Goal: Transaction & Acquisition: Purchase product/service

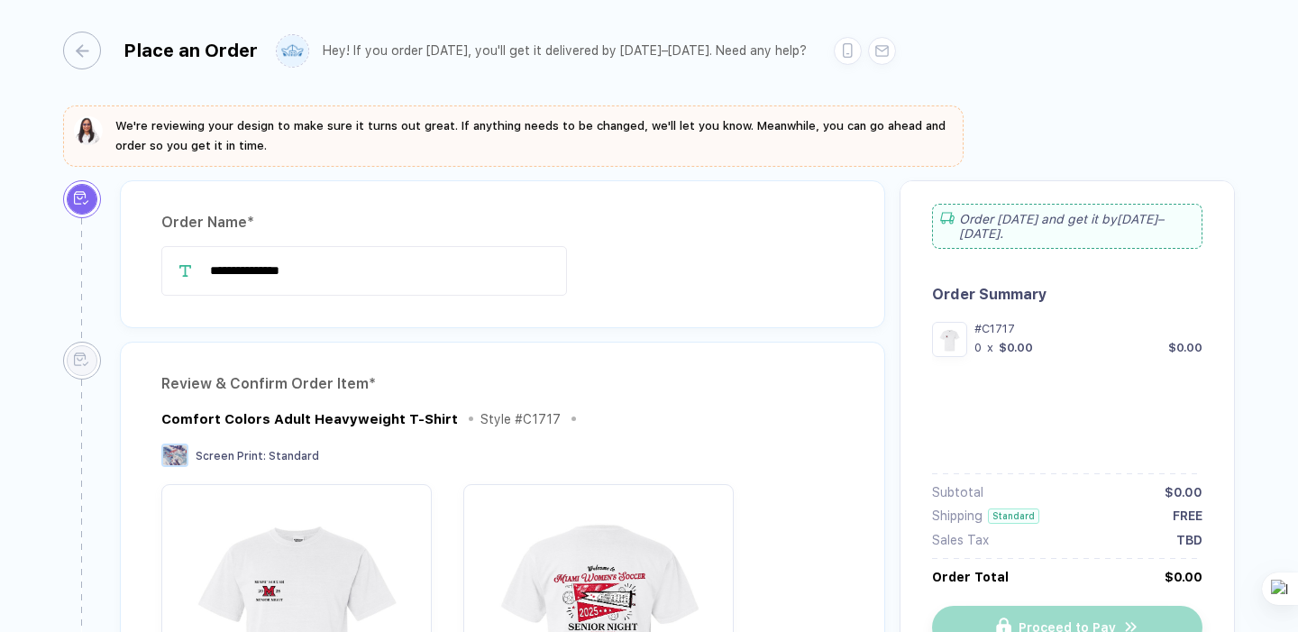
type input "**********"
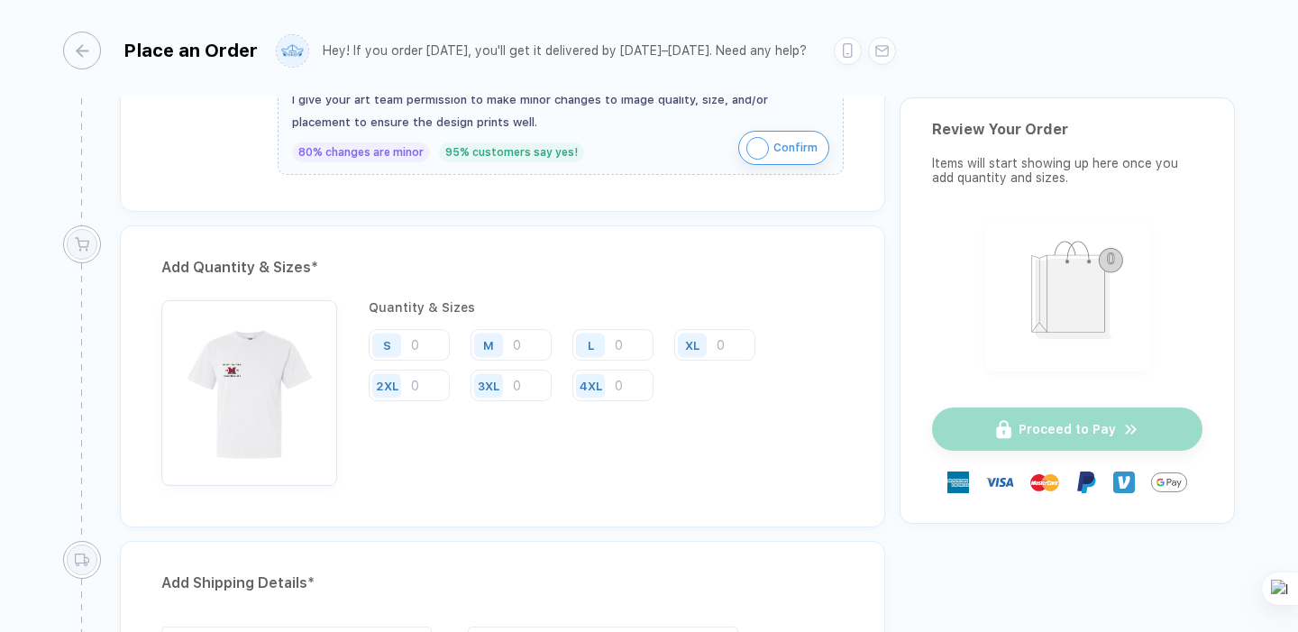
scroll to position [821, 0]
click at [616, 354] on input "number" at bounding box center [612, 348] width 81 height 32
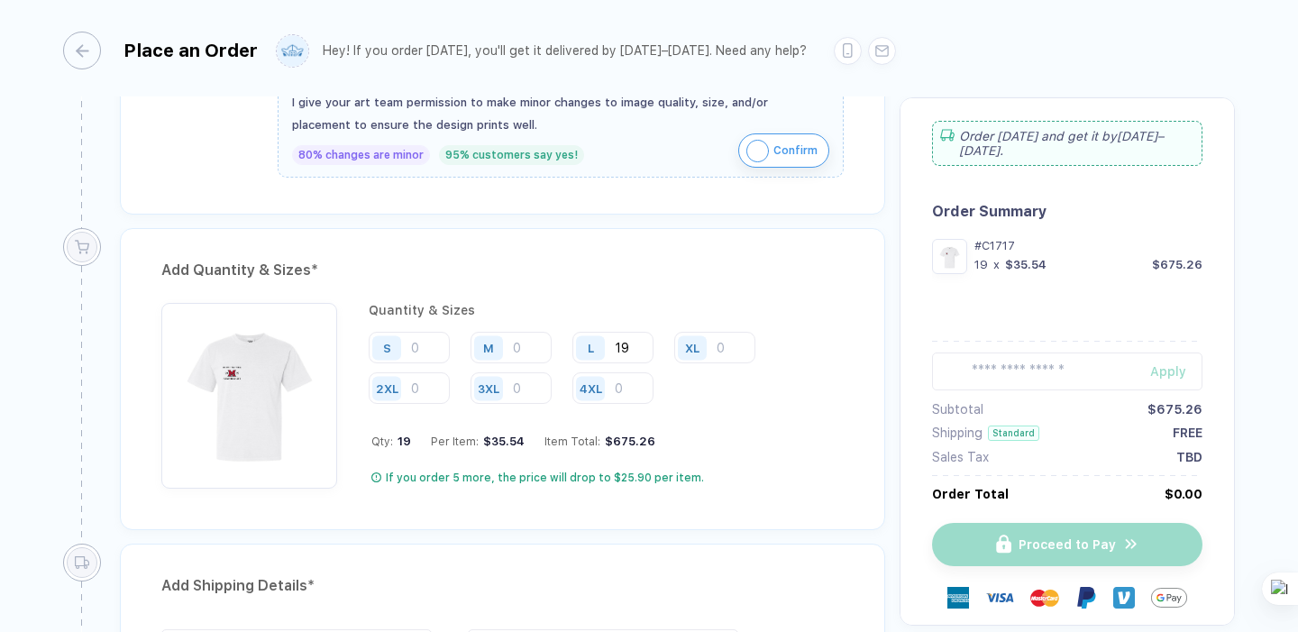
type input "19"
click at [715, 339] on div "XL" at bounding box center [694, 348] width 41 height 32
click at [746, 342] on input "number" at bounding box center [714, 348] width 81 height 32
type input "1"
click at [548, 340] on input "number" at bounding box center [510, 348] width 81 height 32
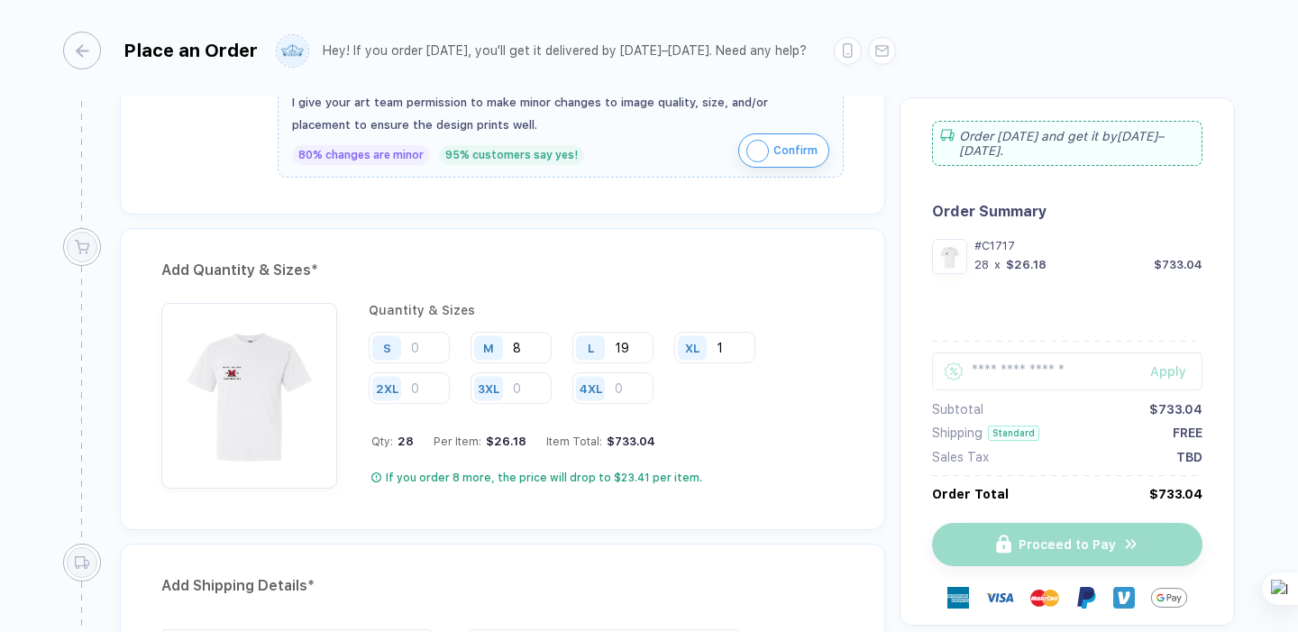
type input "8"
click at [701, 280] on div "Add Quantity & Sizes *" at bounding box center [502, 270] width 682 height 29
click at [424, 341] on input "number" at bounding box center [409, 348] width 81 height 32
type input "1"
click at [802, 434] on div "Qty: 29 Per Item: $25.26 Item Total: $732.54" at bounding box center [607, 441] width 472 height 14
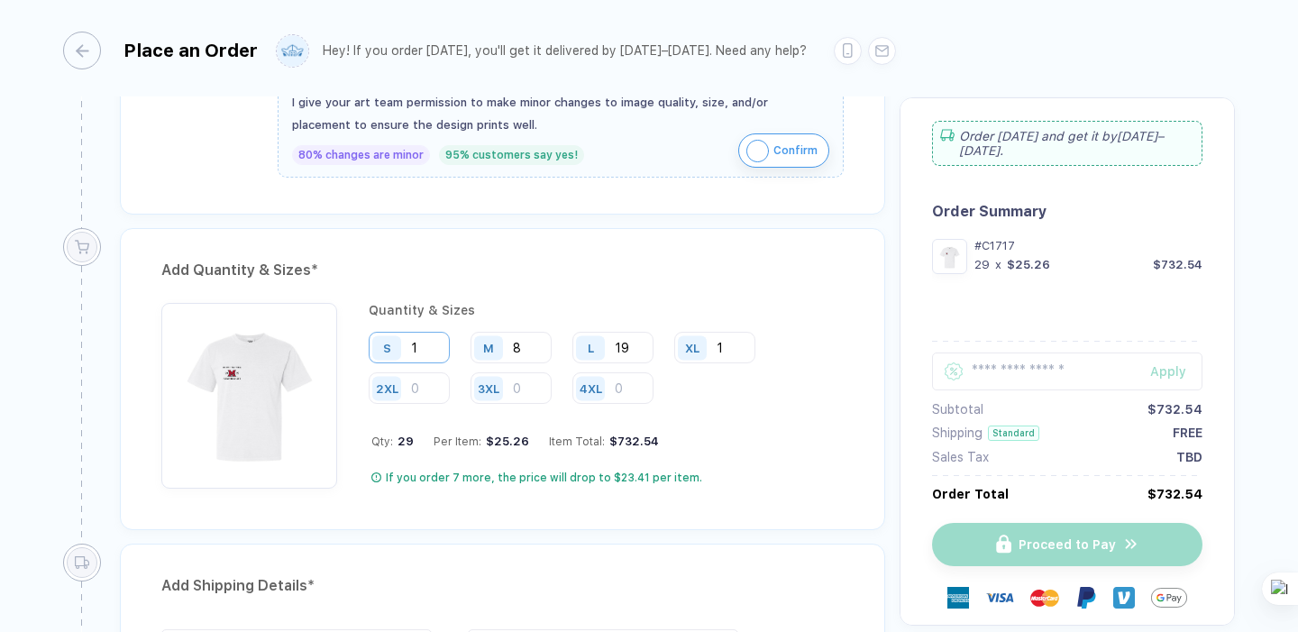
click at [430, 356] on input "1" at bounding box center [409, 348] width 81 height 32
click at [729, 454] on div "Quantity & Sizes S M 8 L 19 XL 1 2XL 3XL 4XL Qty: 28 Per Item: $26.18 Item Tota…" at bounding box center [606, 396] width 475 height 186
click at [436, 348] on input "number" at bounding box center [409, 348] width 81 height 32
type input "1"
click at [774, 442] on div "Qty: 29 Per Item: $25.26 Item Total: $732.54" at bounding box center [607, 441] width 472 height 14
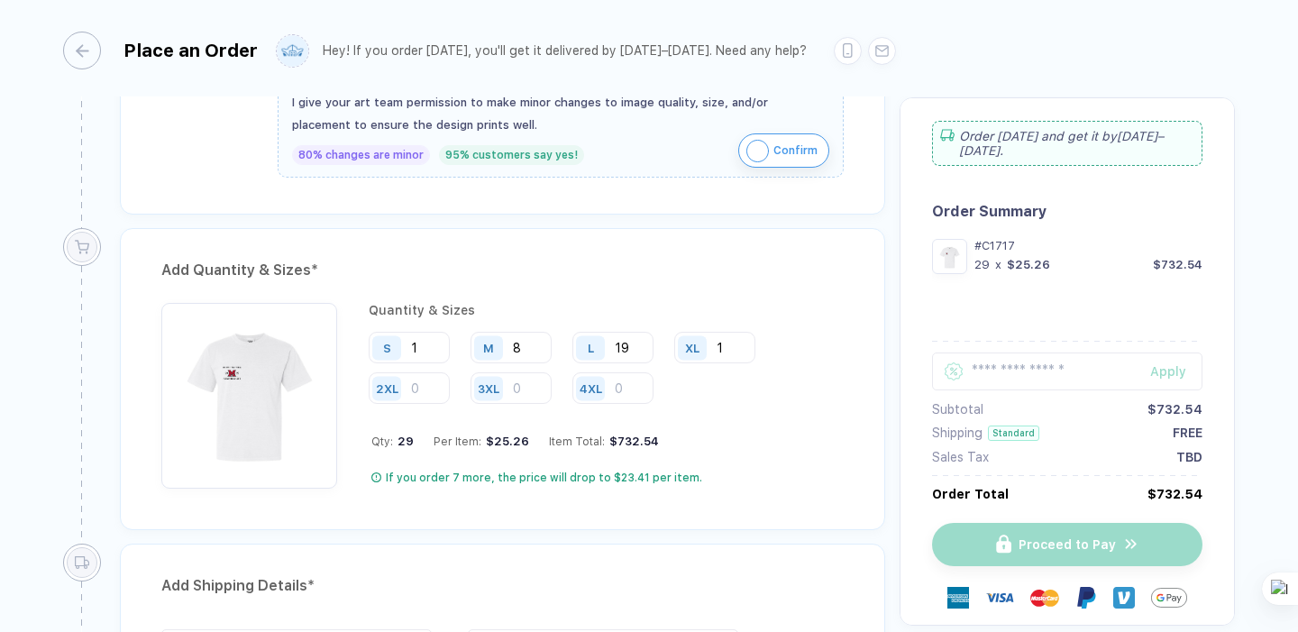
click at [497, 420] on div "Quantity & Sizes S 1 M 8 L 19 XL 1 2XL 3XL 4XL Qty: 29 Per Item: $25.26 Item To…" at bounding box center [606, 396] width 475 height 186
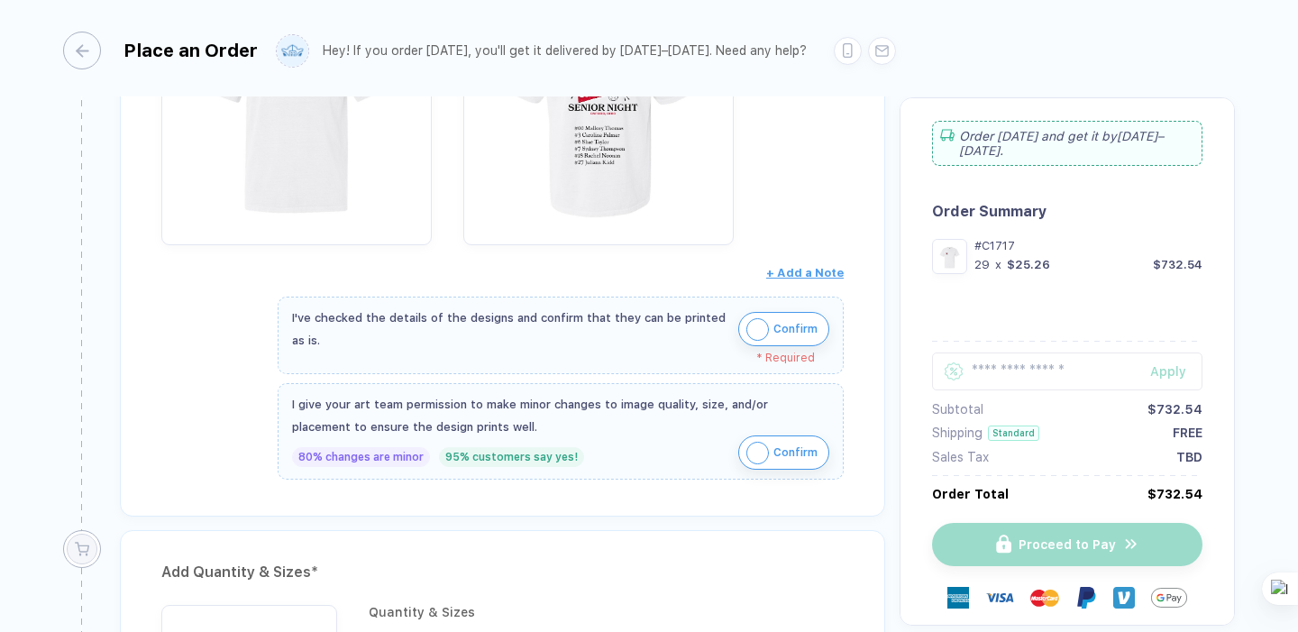
scroll to position [485, 0]
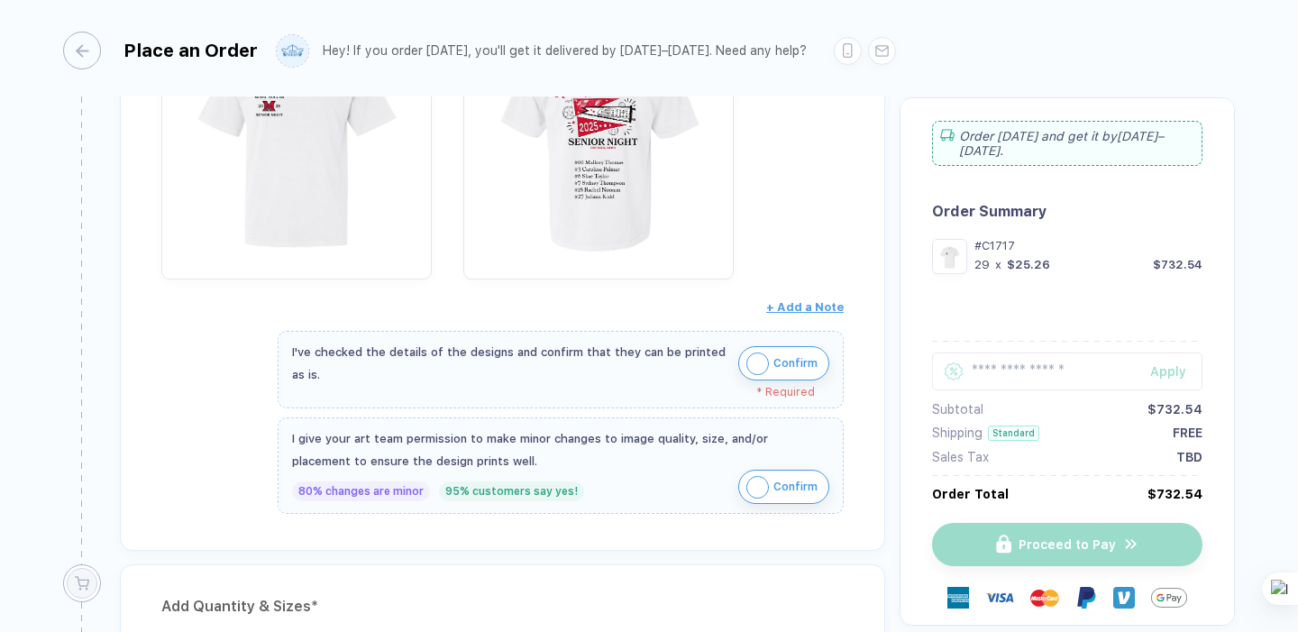
click at [747, 368] on img "button" at bounding box center [757, 363] width 23 height 23
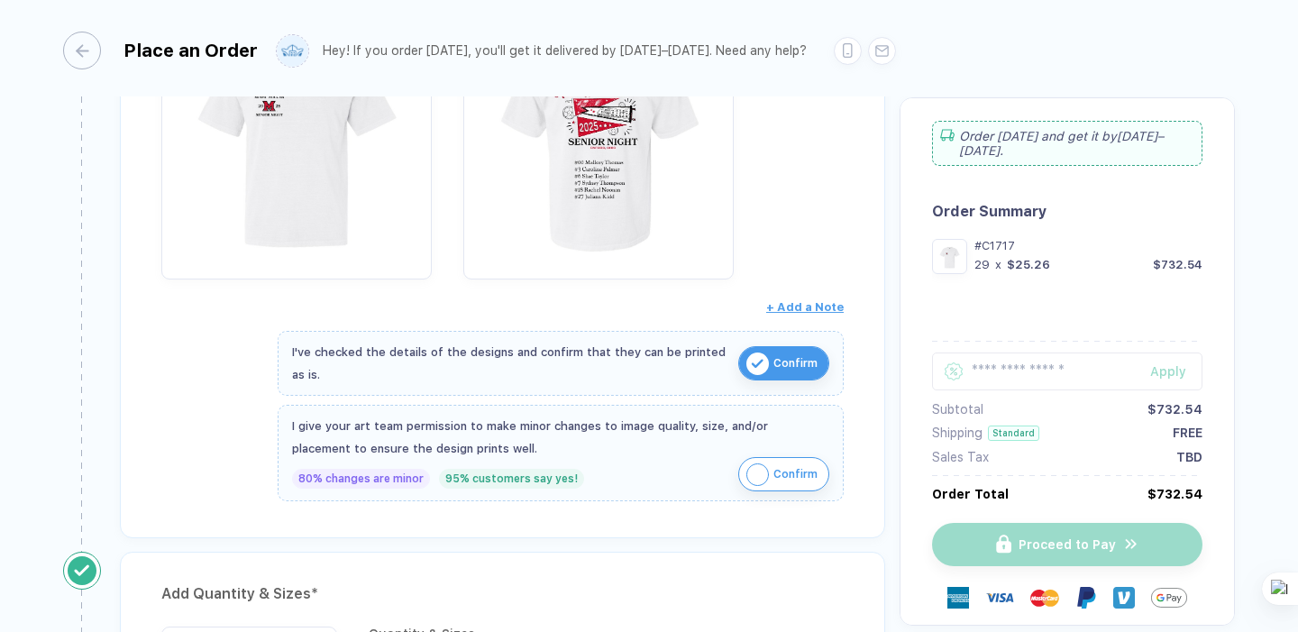
click at [753, 477] on img "button" at bounding box center [757, 474] width 23 height 23
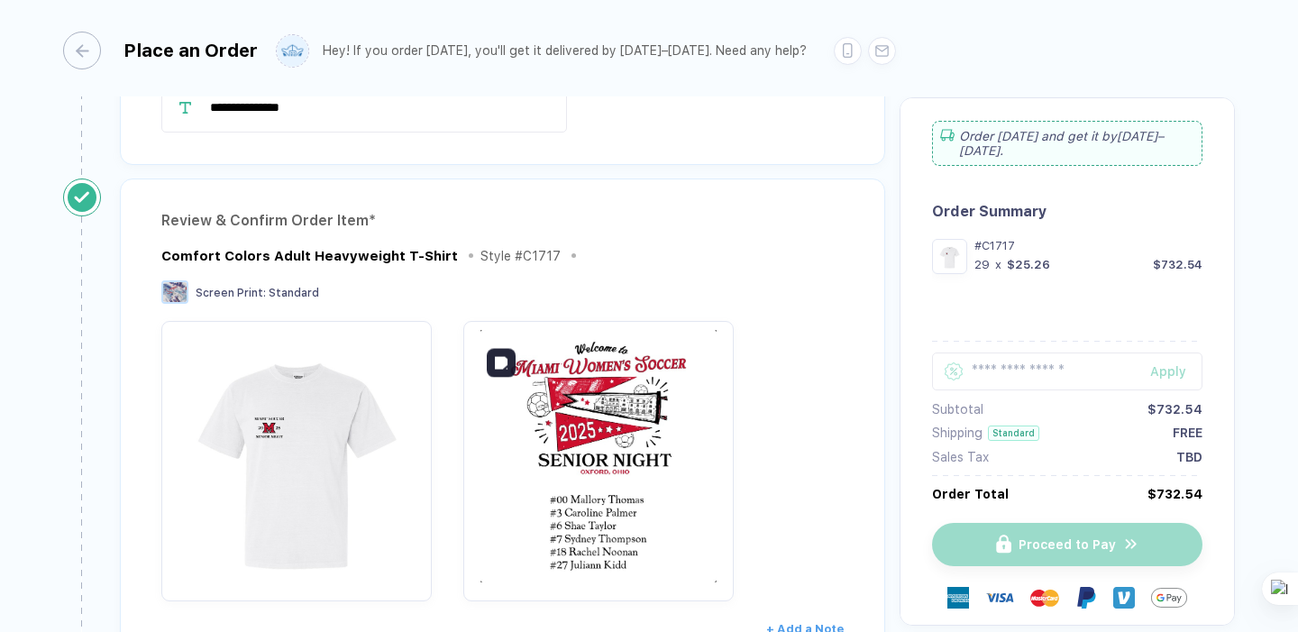
scroll to position [158, 0]
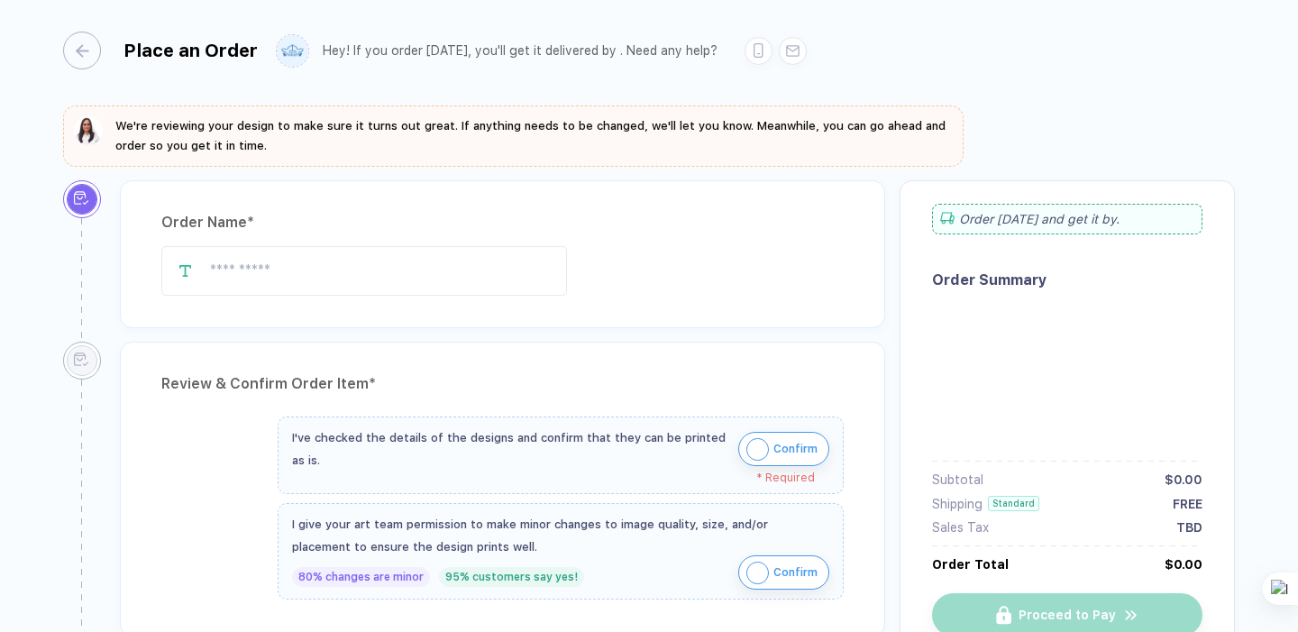
type input "**********"
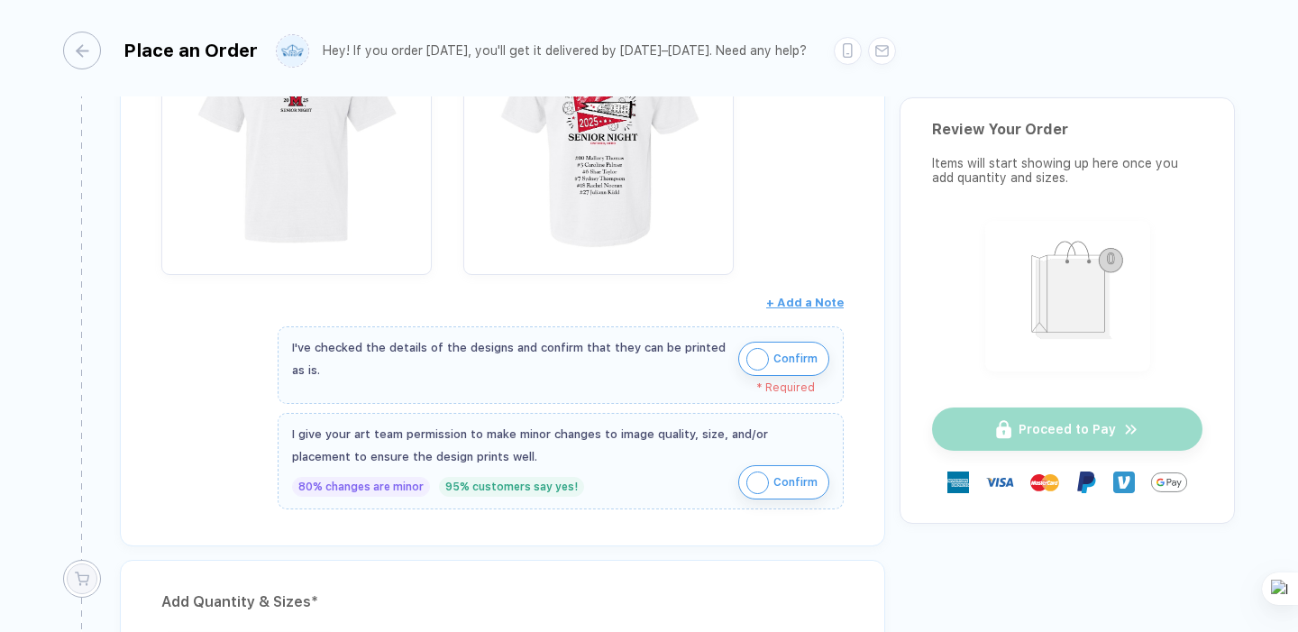
scroll to position [506, 0]
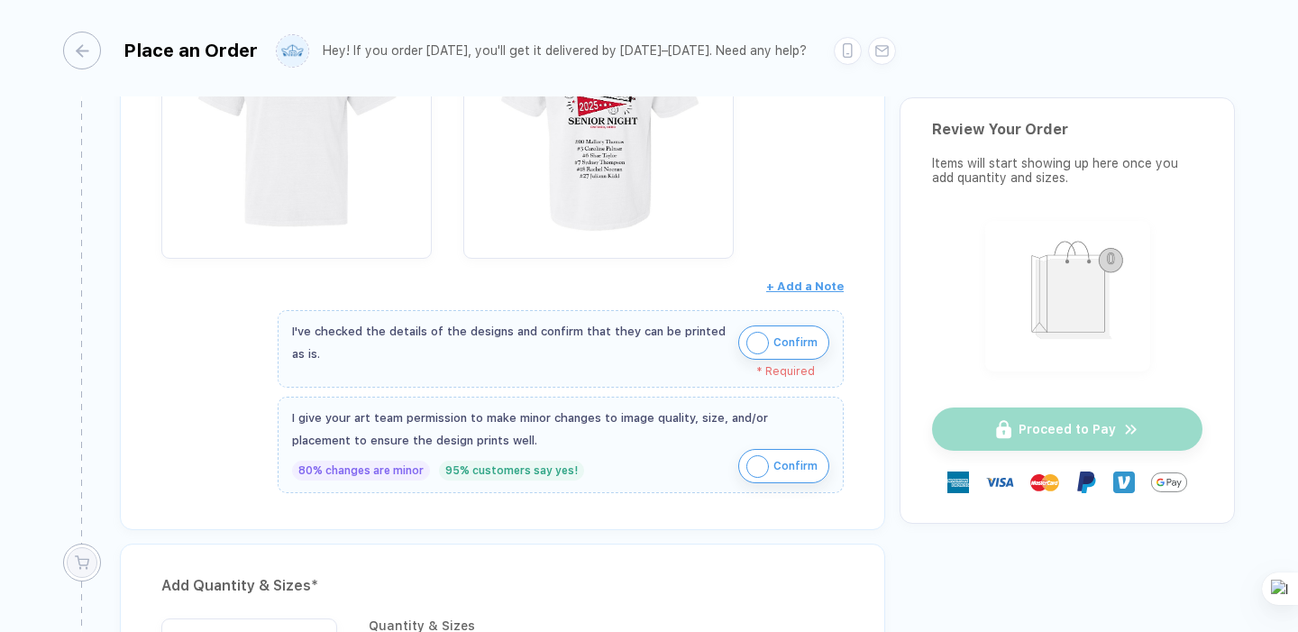
click at [757, 341] on img "button" at bounding box center [757, 343] width 23 height 23
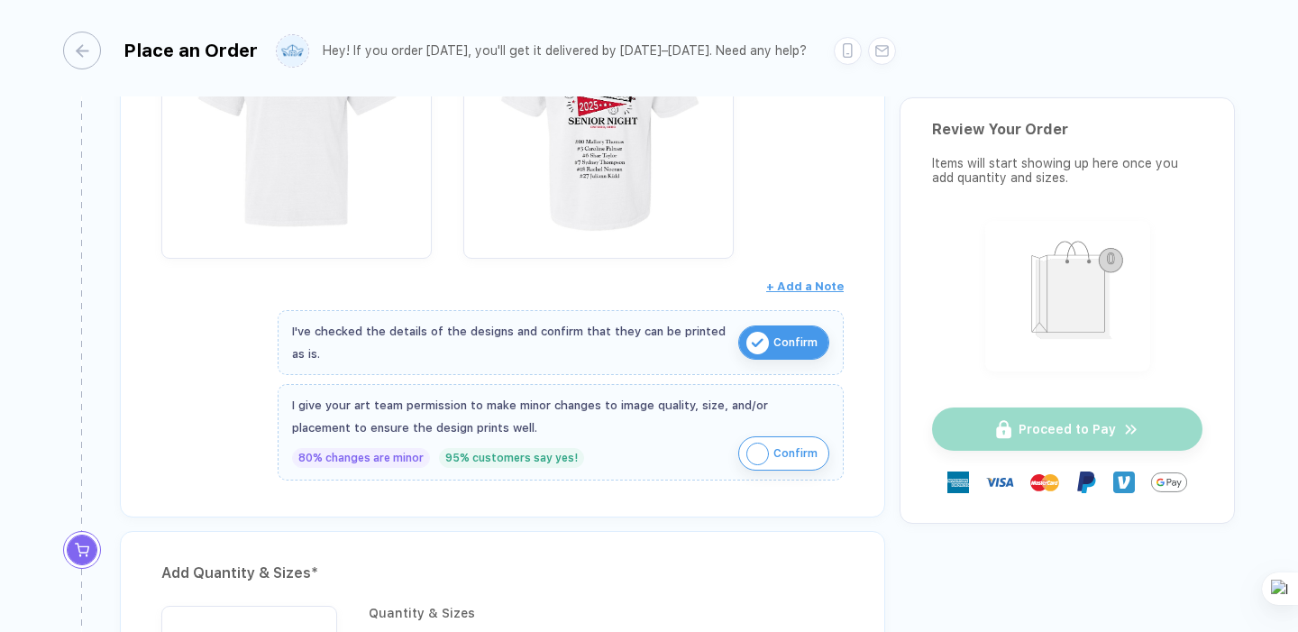
click at [753, 447] on img "button" at bounding box center [757, 453] width 23 height 23
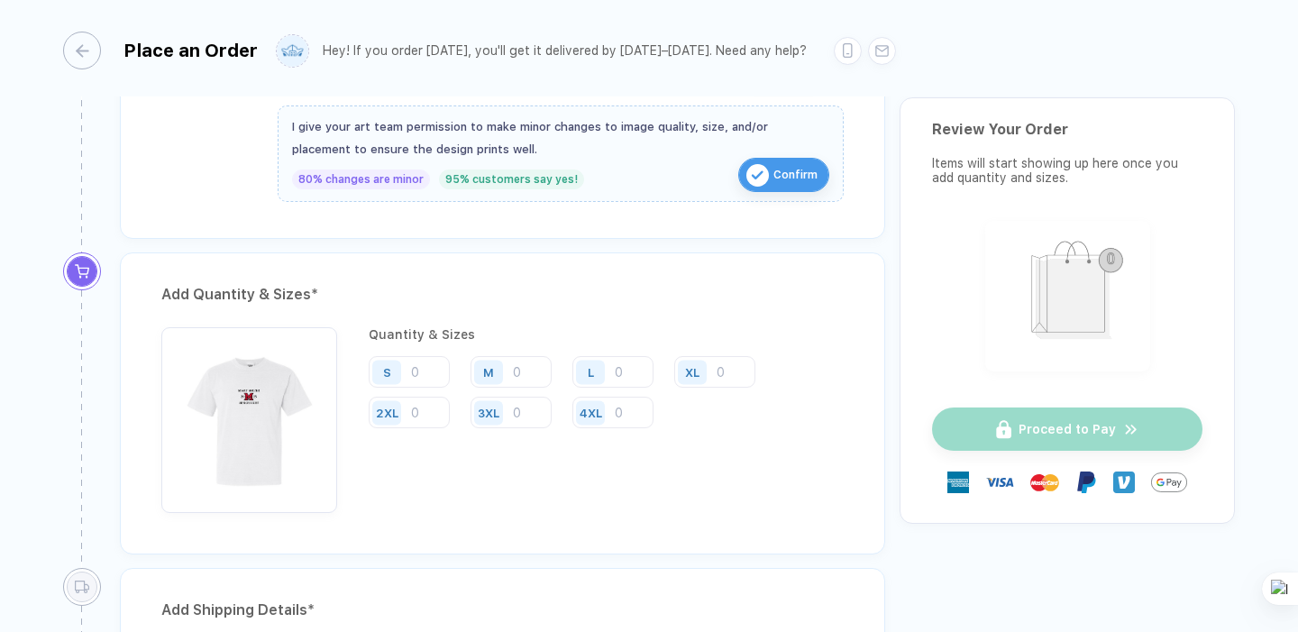
scroll to position [800, 0]
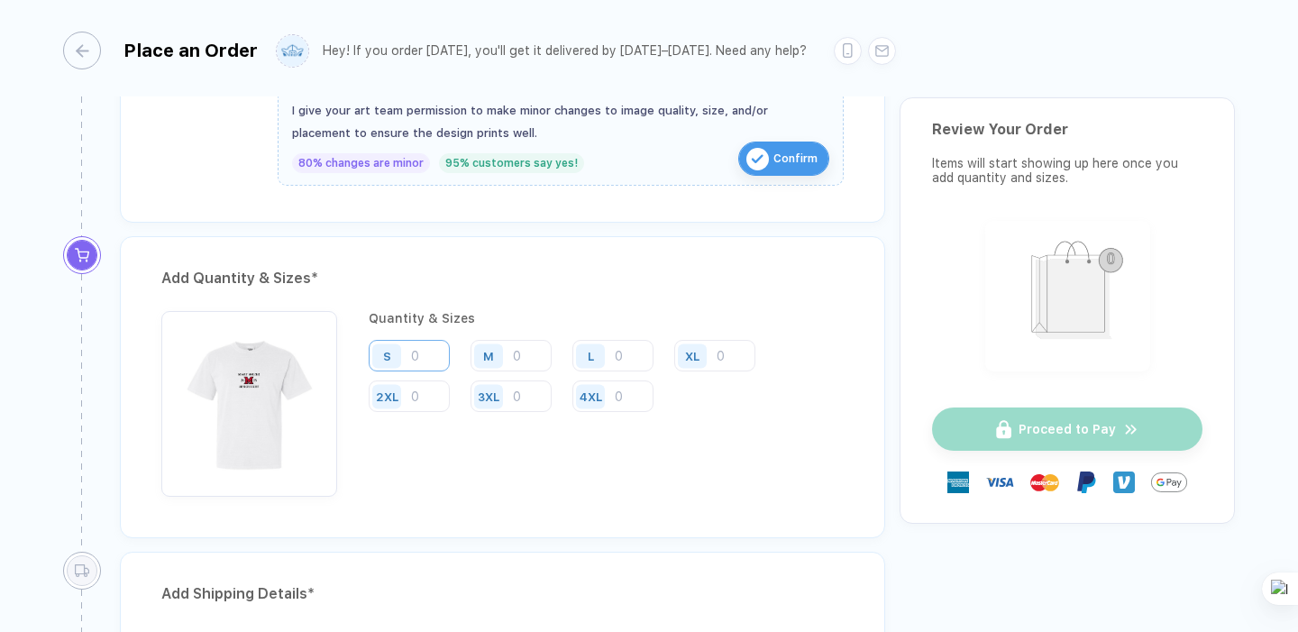
click at [417, 363] on input "number" at bounding box center [409, 356] width 81 height 32
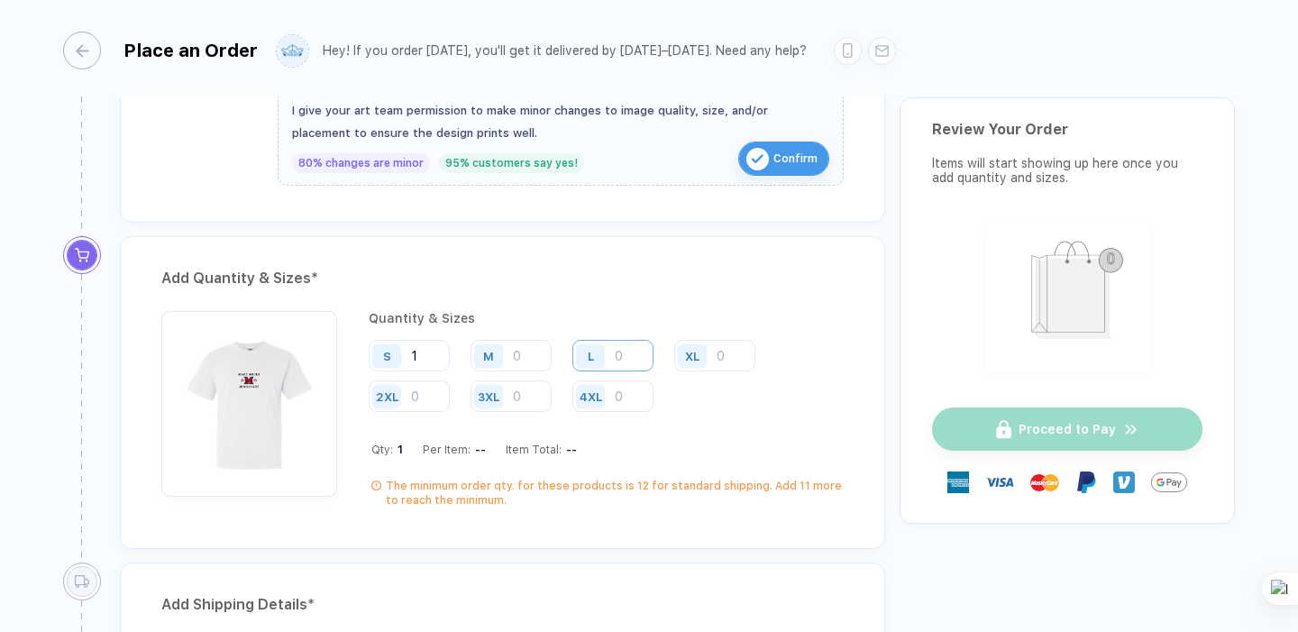
type input "1"
click at [625, 360] on input "number" at bounding box center [612, 356] width 81 height 32
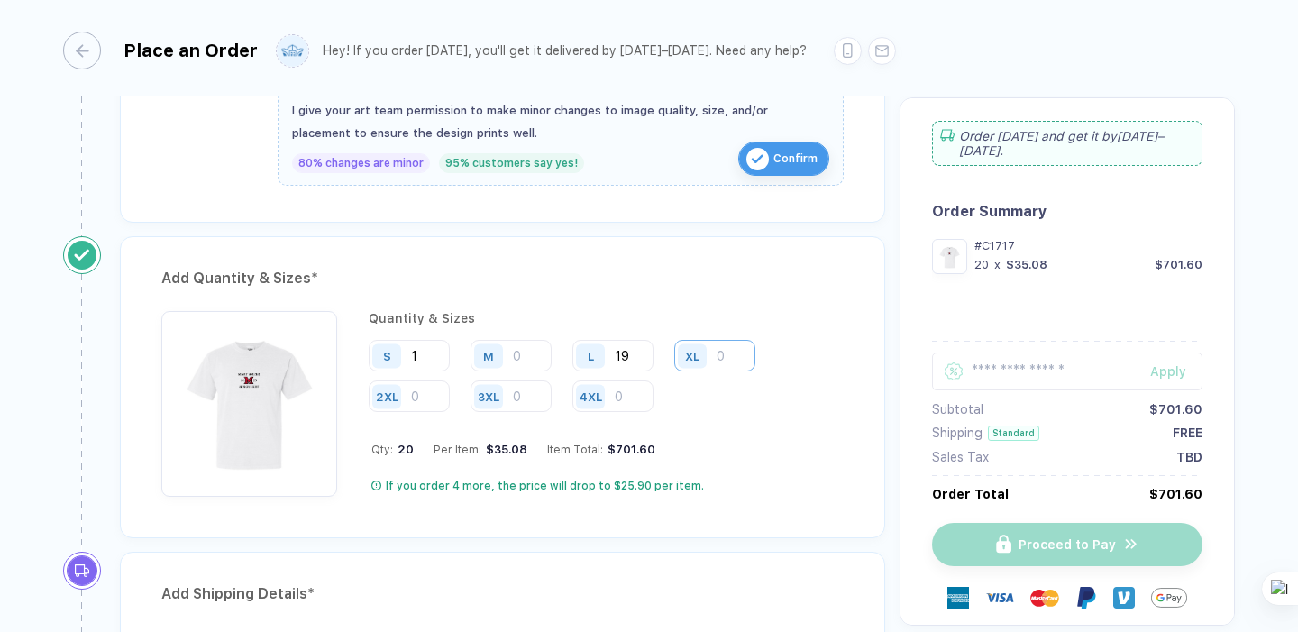
type input "19"
click at [730, 351] on input "number" at bounding box center [714, 356] width 81 height 32
type input "1"
click at [523, 366] on input "number" at bounding box center [510, 356] width 81 height 32
type input "8"
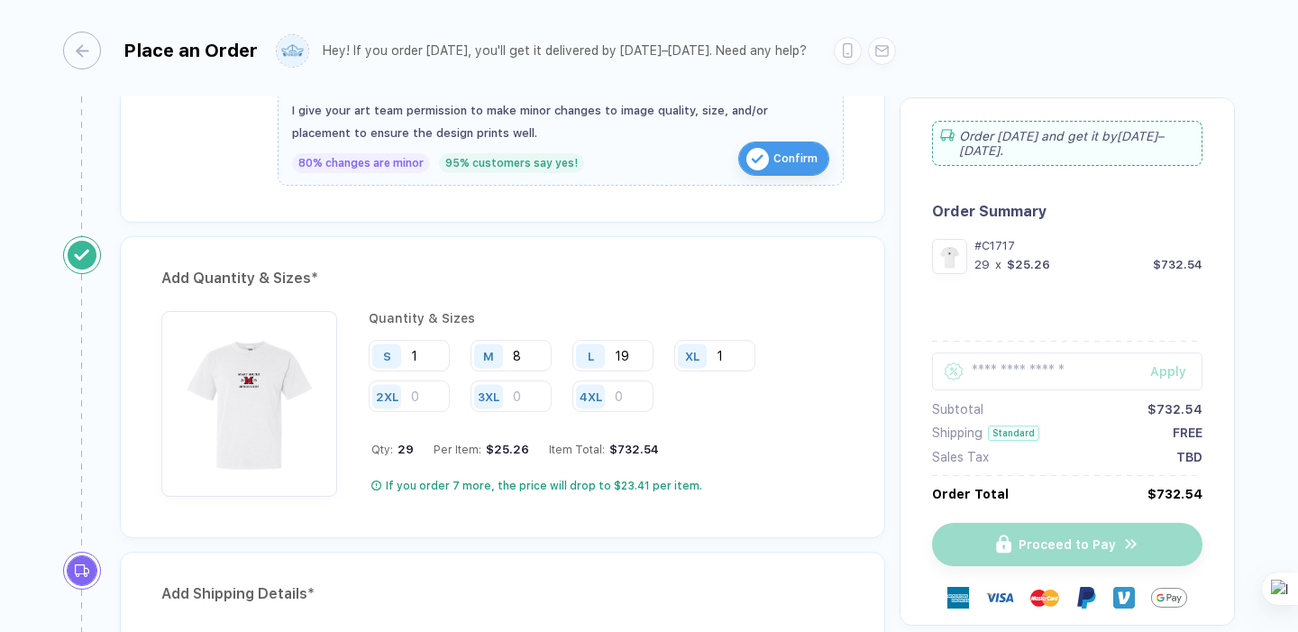
click at [729, 412] on div "Quantity & Sizes S 1 M 8 L 19 XL 1 2XL 3XL 4XL Qty: 29 Per Item: $25.26 Item To…" at bounding box center [606, 404] width 475 height 186
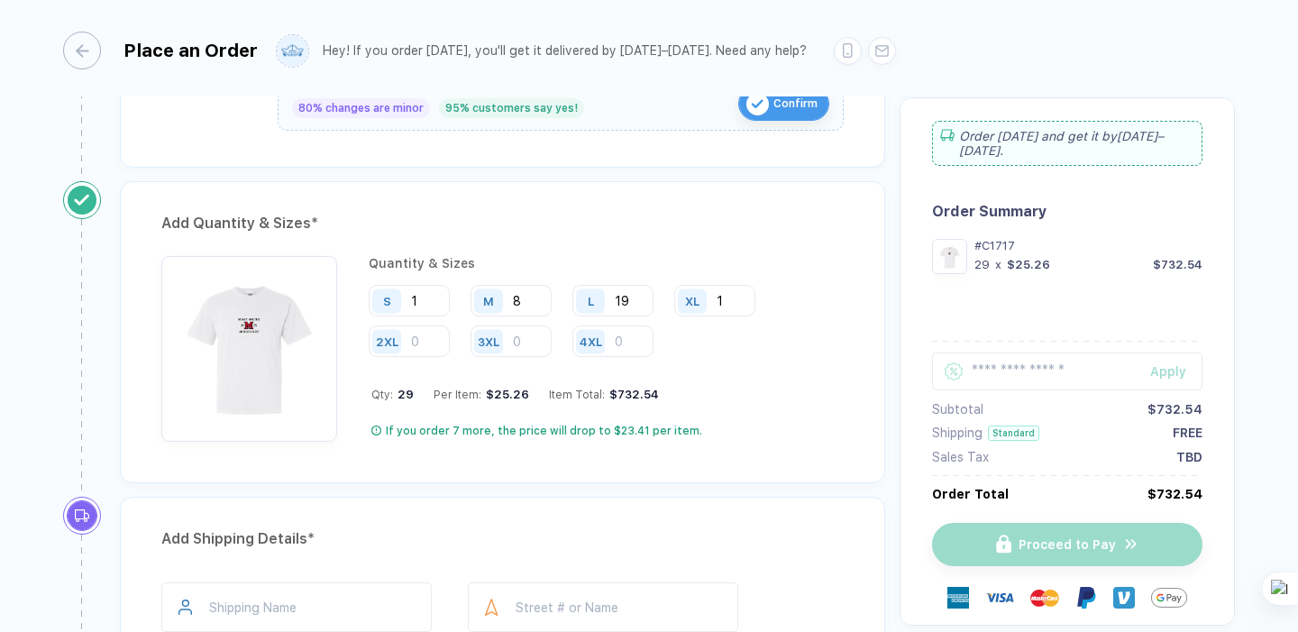
scroll to position [909, 0]
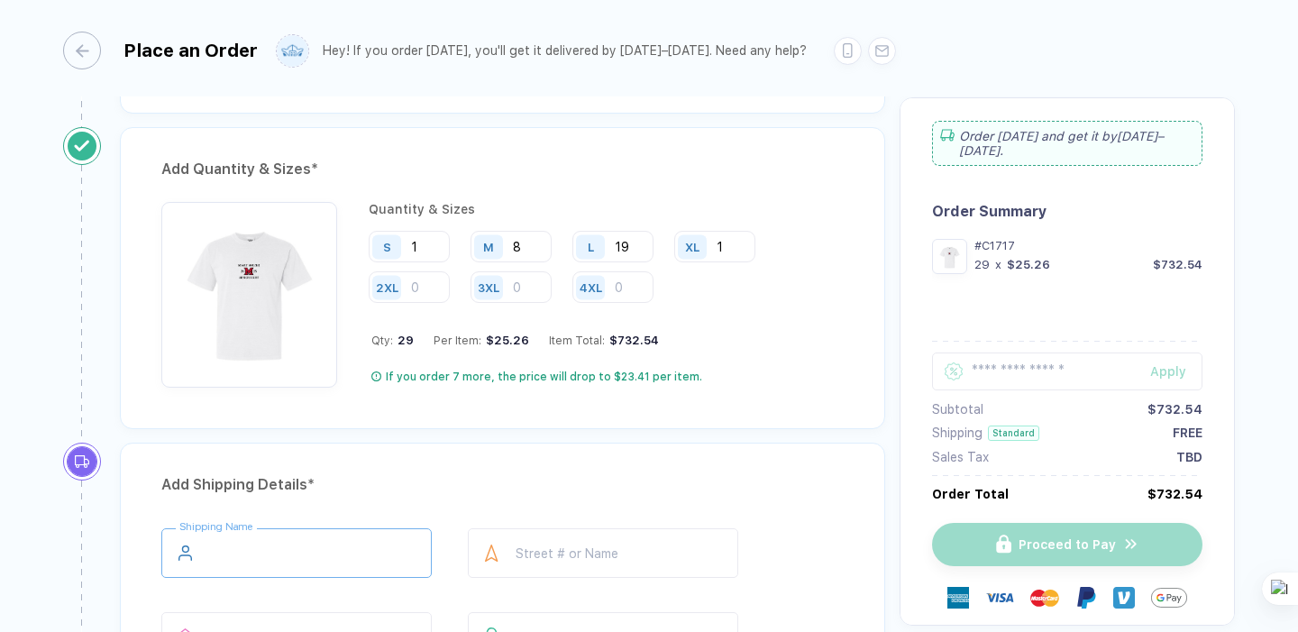
click at [342, 554] on input "text" at bounding box center [296, 553] width 270 height 50
type input "**********"
click at [565, 551] on input "text" at bounding box center [603, 553] width 270 height 50
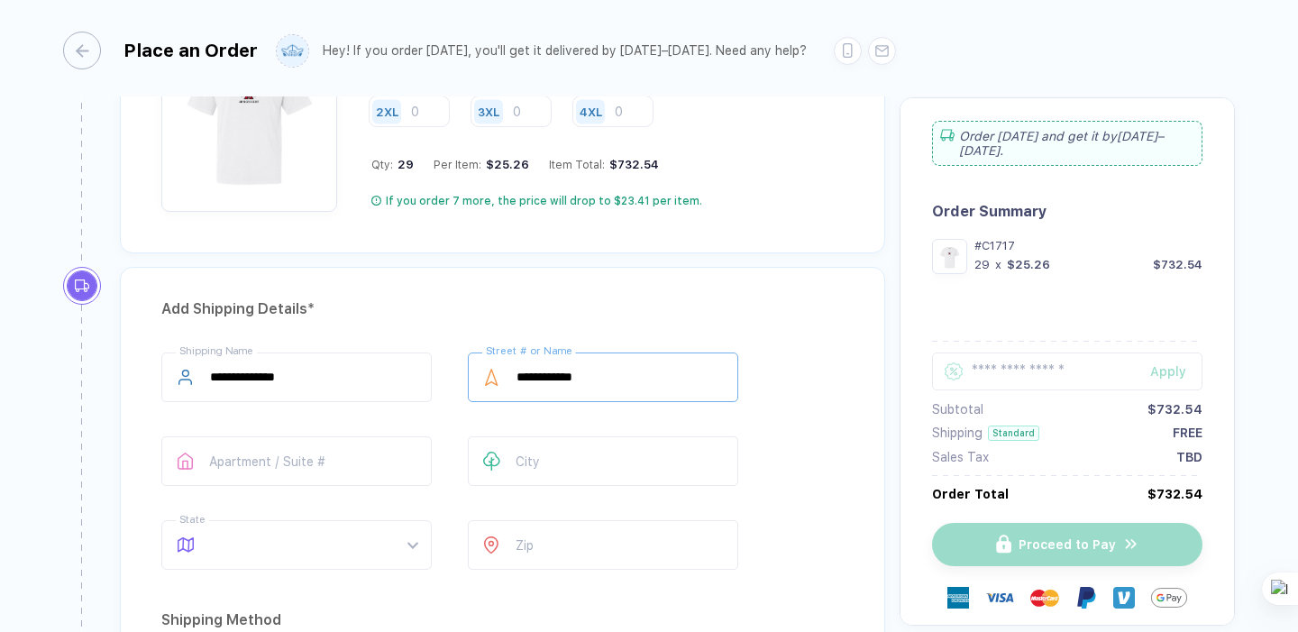
scroll to position [1090, 0]
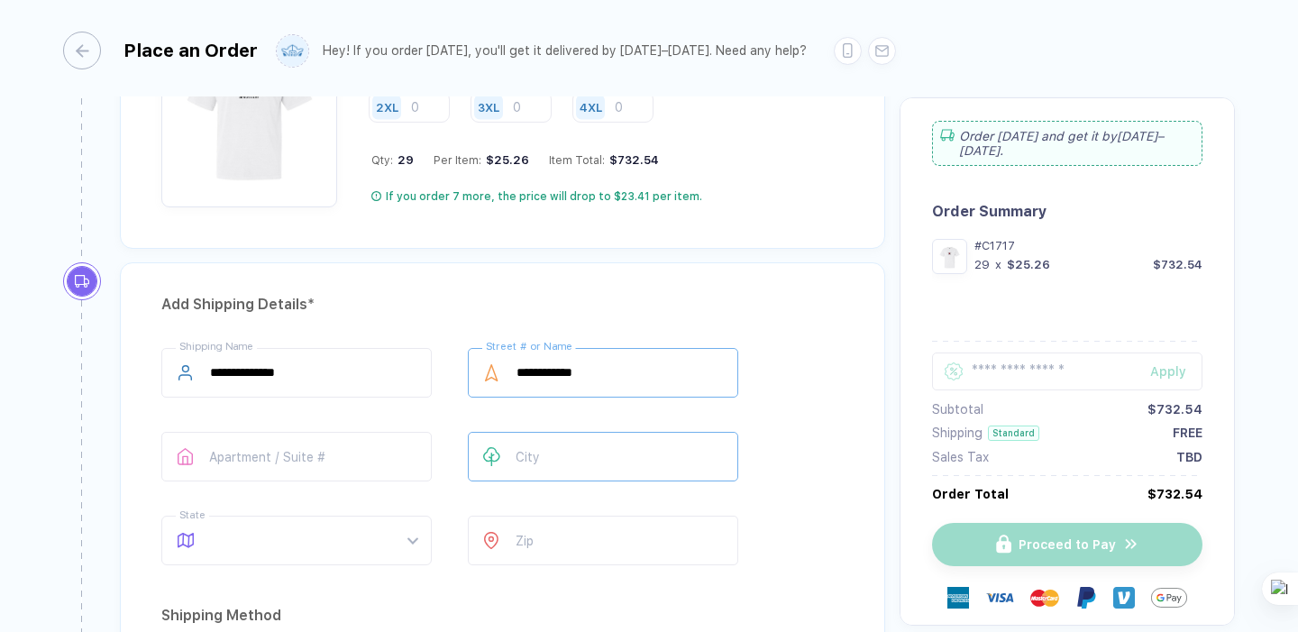
type input "**********"
click at [546, 458] on input "text" at bounding box center [603, 457] width 270 height 50
click at [363, 538] on span at bounding box center [313, 540] width 207 height 48
type input "******"
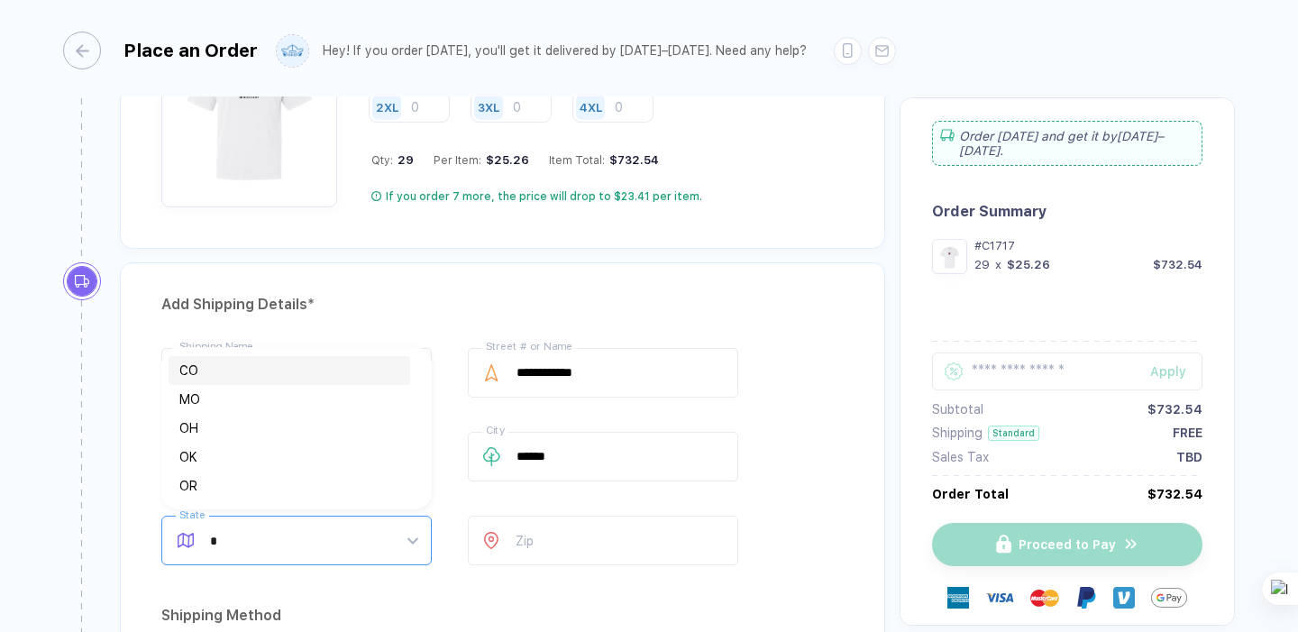
type input "**"
click at [237, 479] on div "OH" at bounding box center [289, 486] width 220 height 20
click at [532, 534] on input "number" at bounding box center [603, 540] width 270 height 50
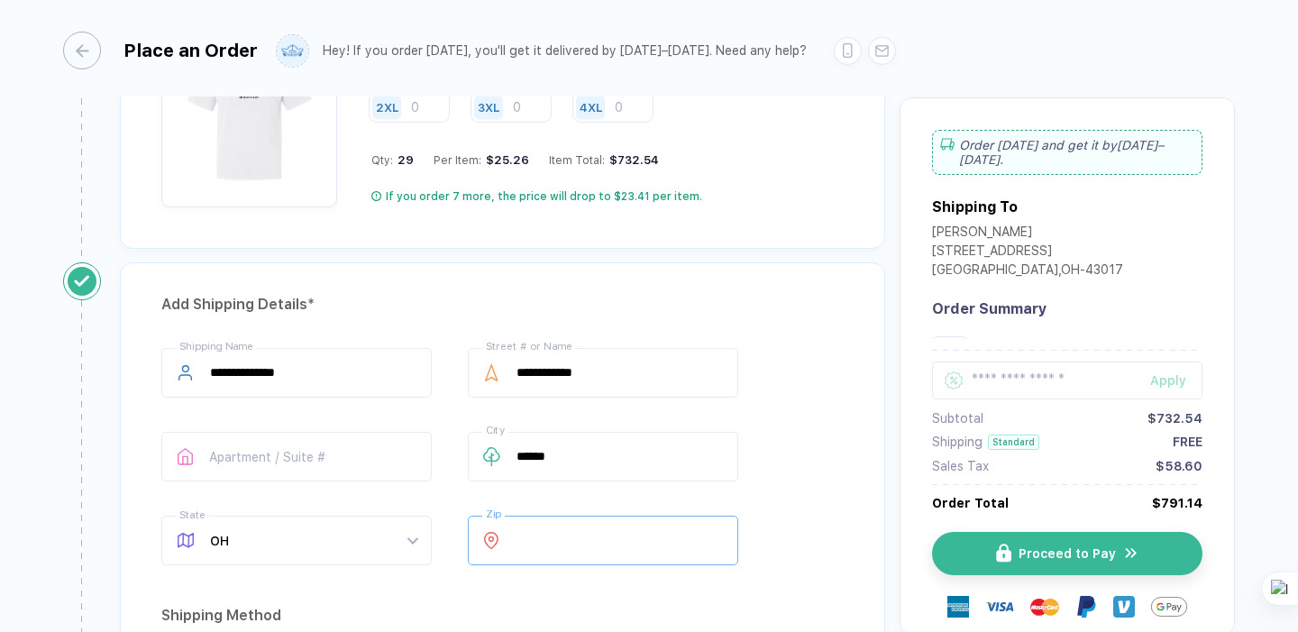
type input "*****"
click at [849, 491] on div "**********" at bounding box center [502, 620] width 765 height 717
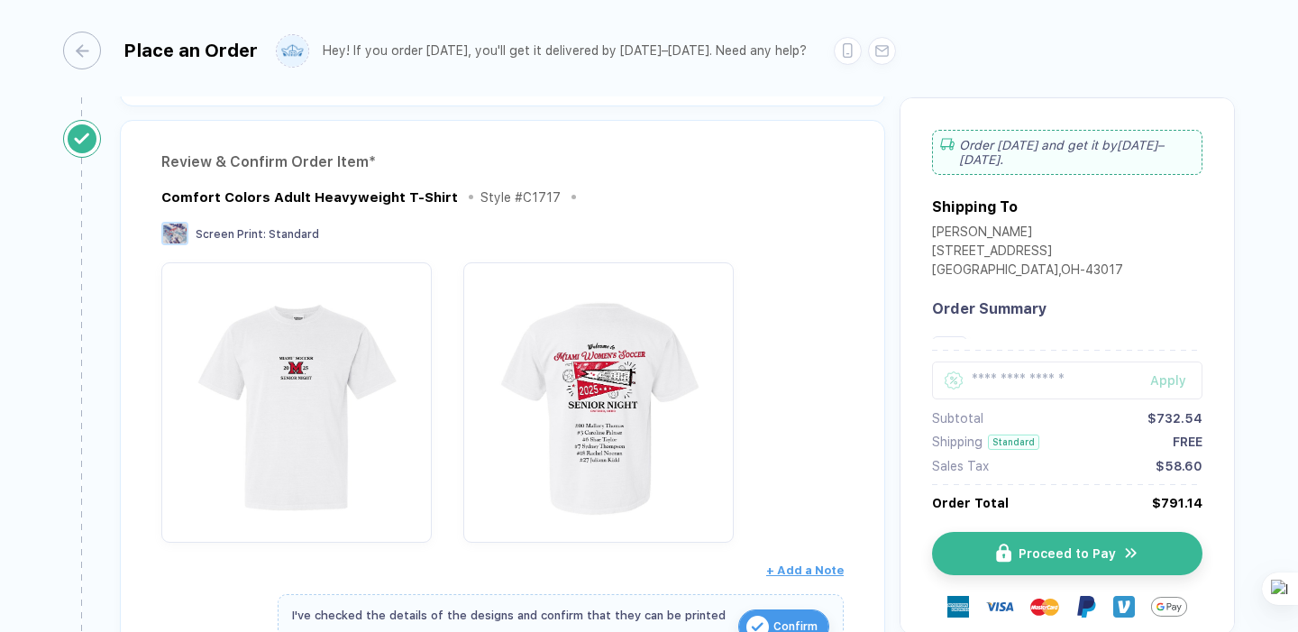
scroll to position [227, 0]
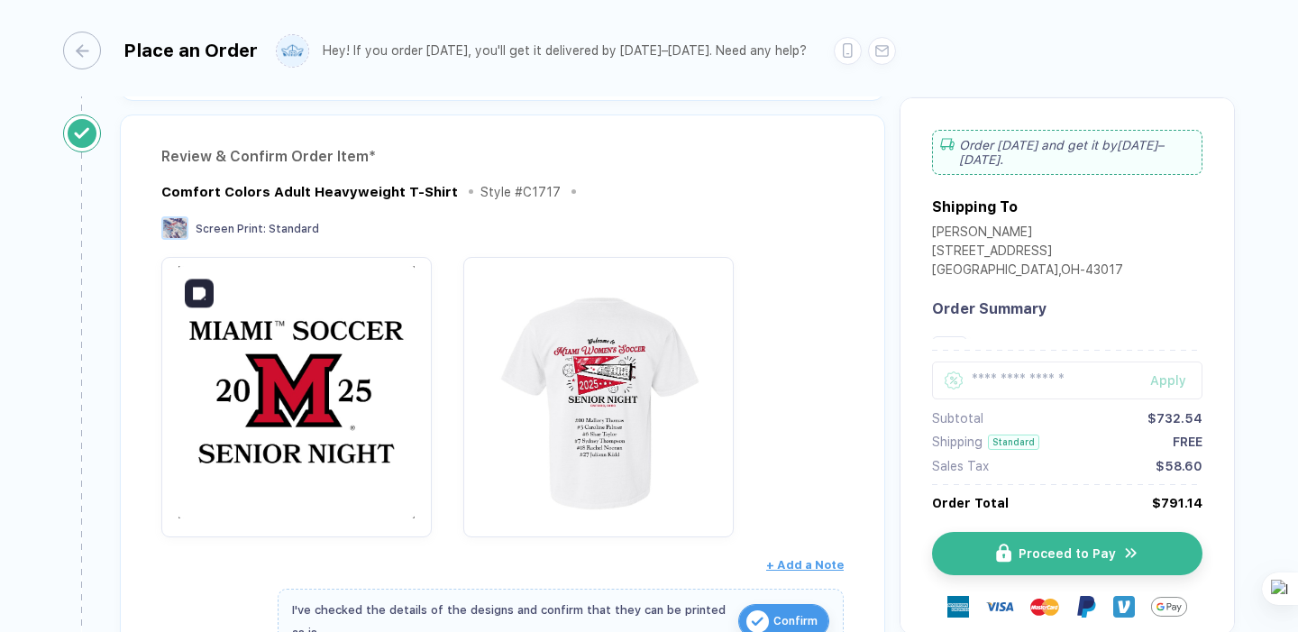
click at [293, 363] on img "button" at bounding box center [296, 392] width 252 height 252
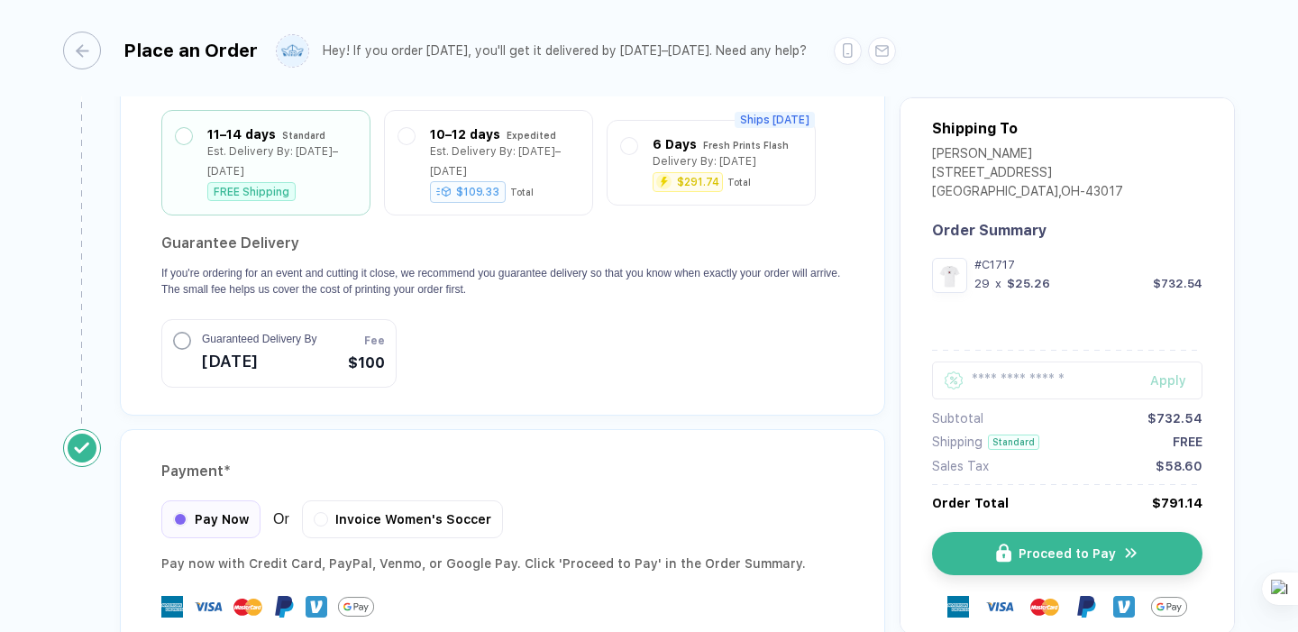
scroll to position [1762, 0]
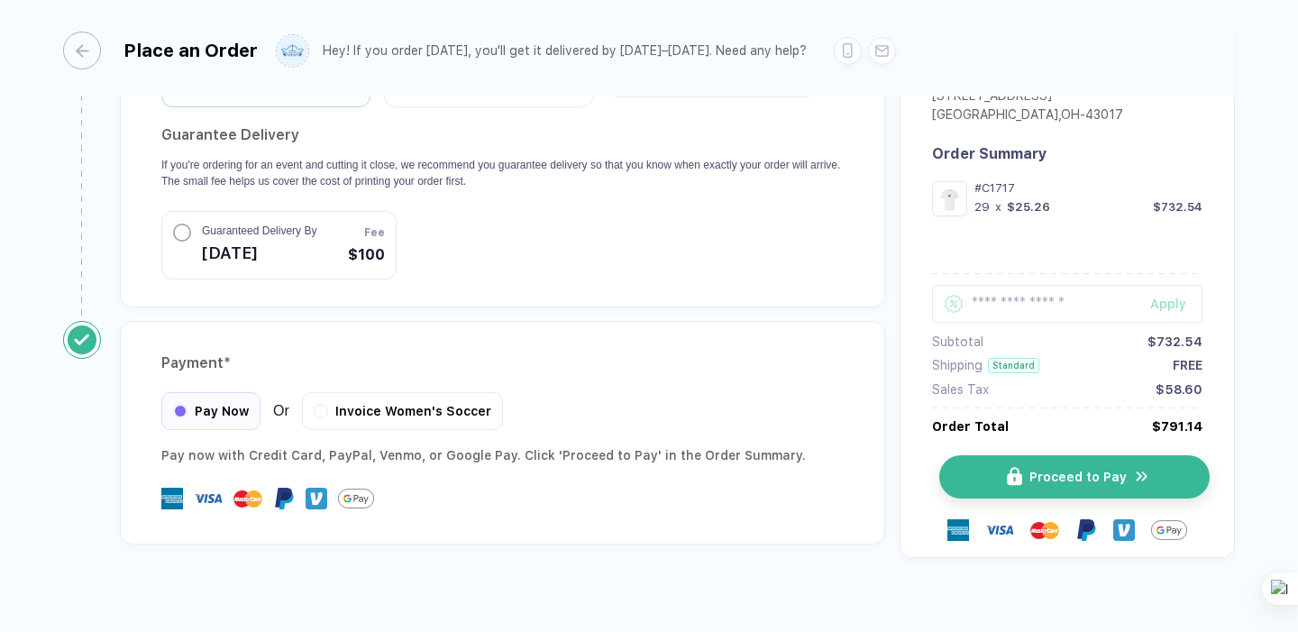
click at [1057, 470] on span "Proceed to Pay" at bounding box center [1077, 477] width 97 height 14
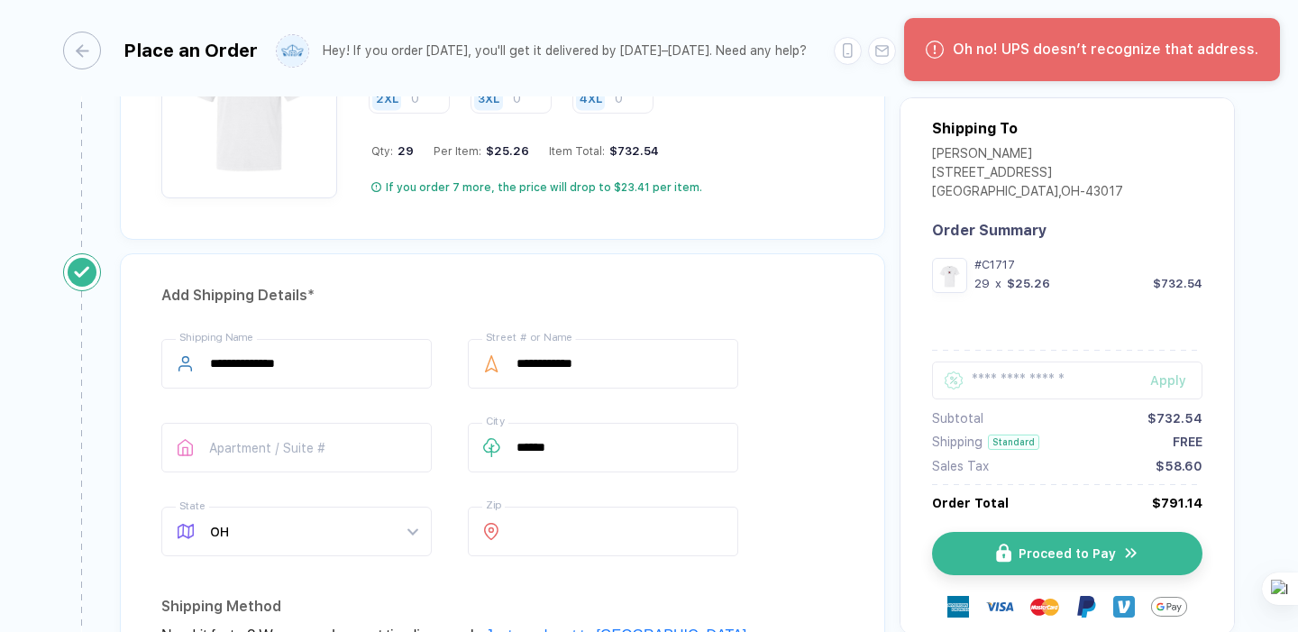
scroll to position [1097, 0]
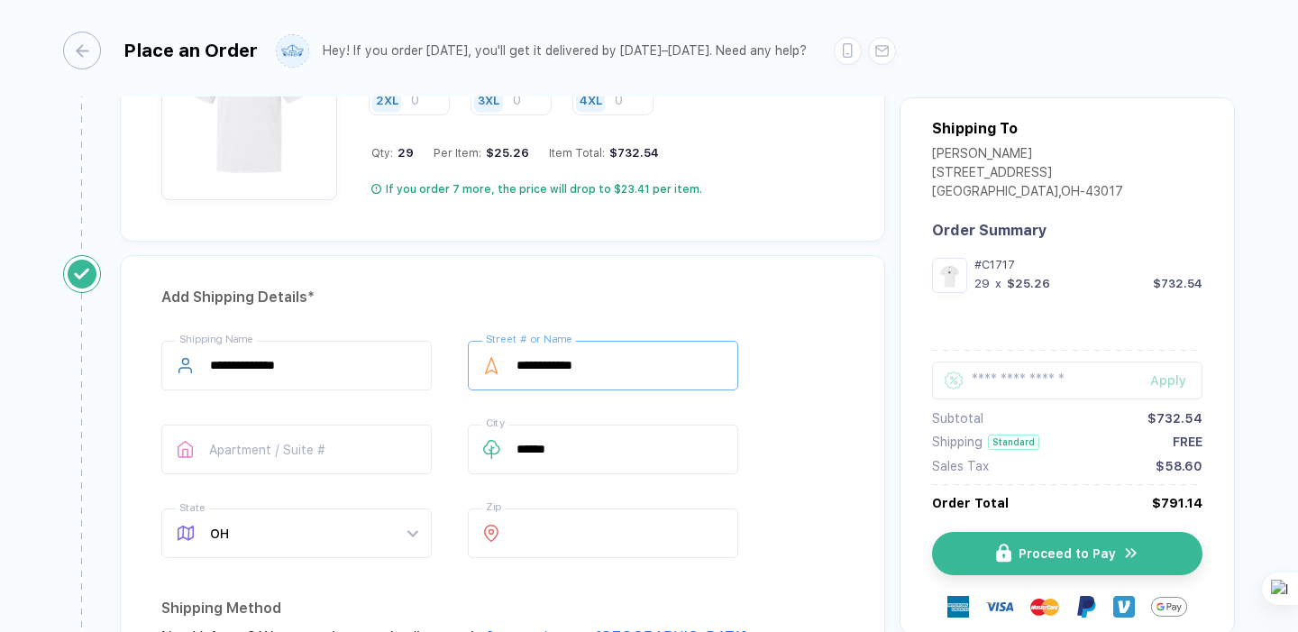
click at [609, 365] on input "**********" at bounding box center [603, 366] width 270 height 50
click at [559, 454] on input "******" at bounding box center [603, 449] width 270 height 50
type input "******"
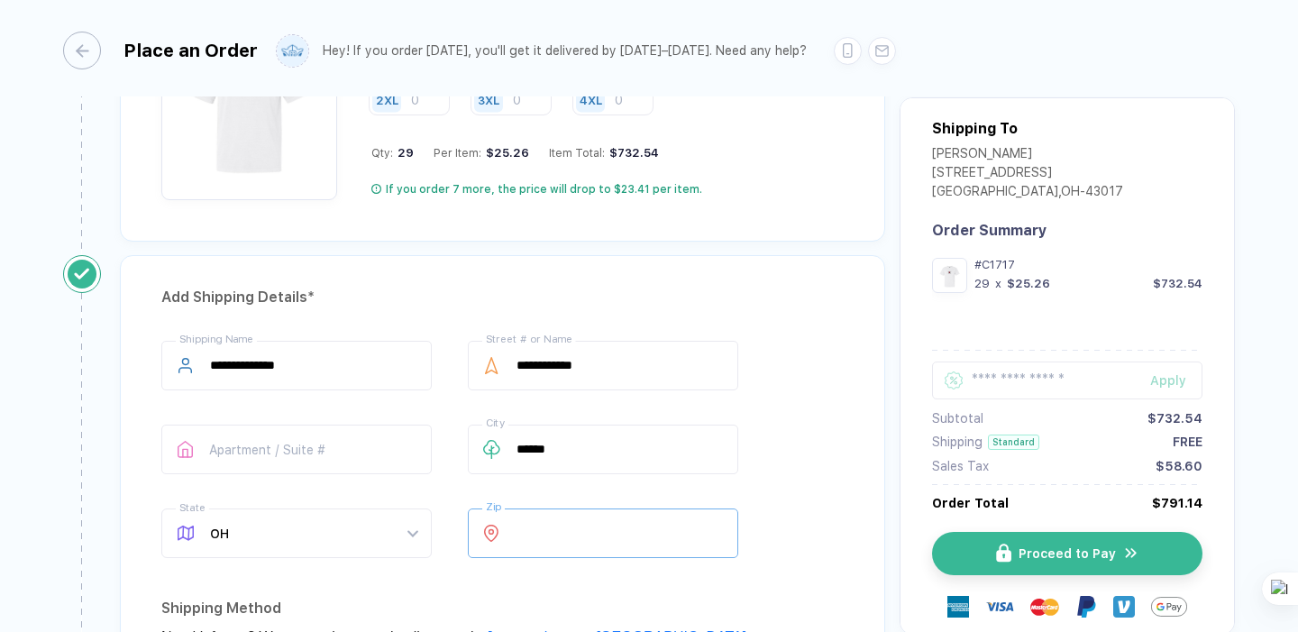
click at [530, 538] on input "*****" at bounding box center [603, 533] width 270 height 50
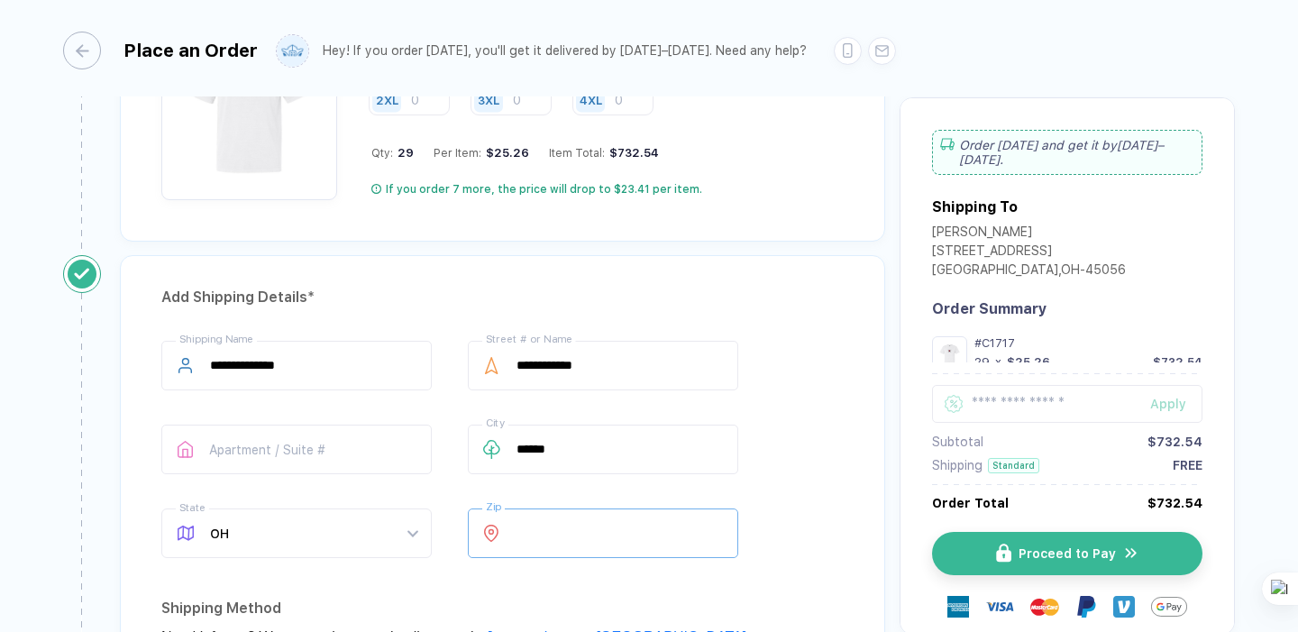
type input "*****"
click at [808, 503] on div "**********" at bounding box center [502, 453] width 682 height 224
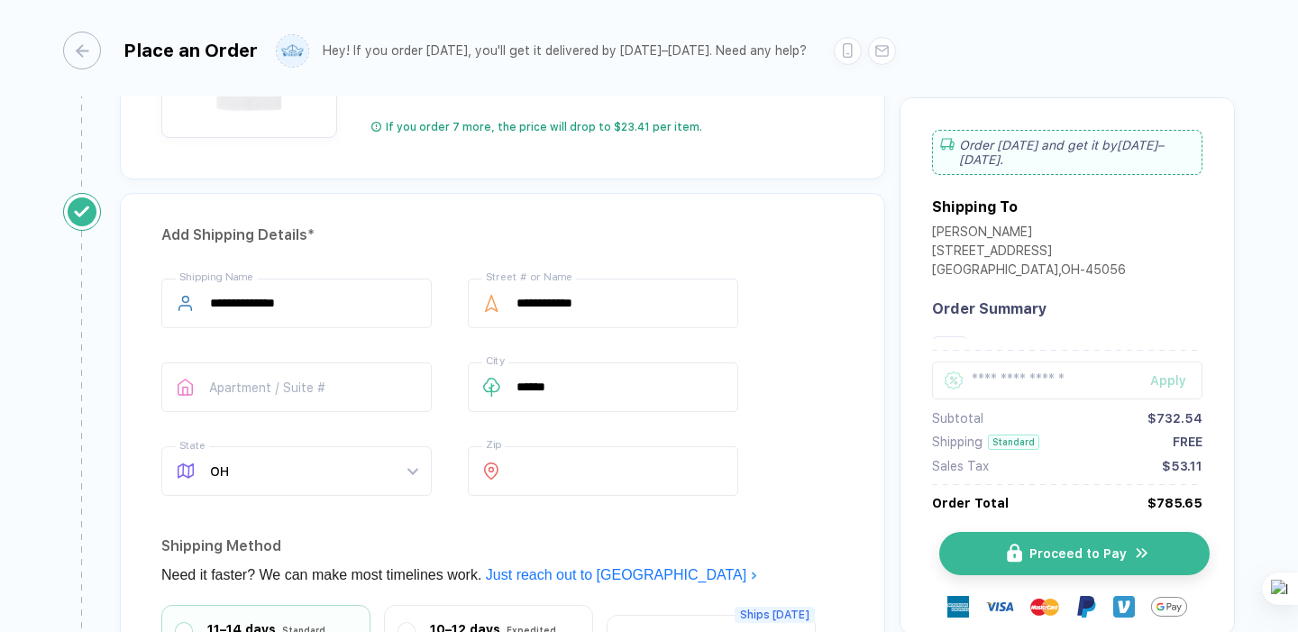
click at [1099, 551] on span "Proceed to Pay" at bounding box center [1077, 553] width 97 height 14
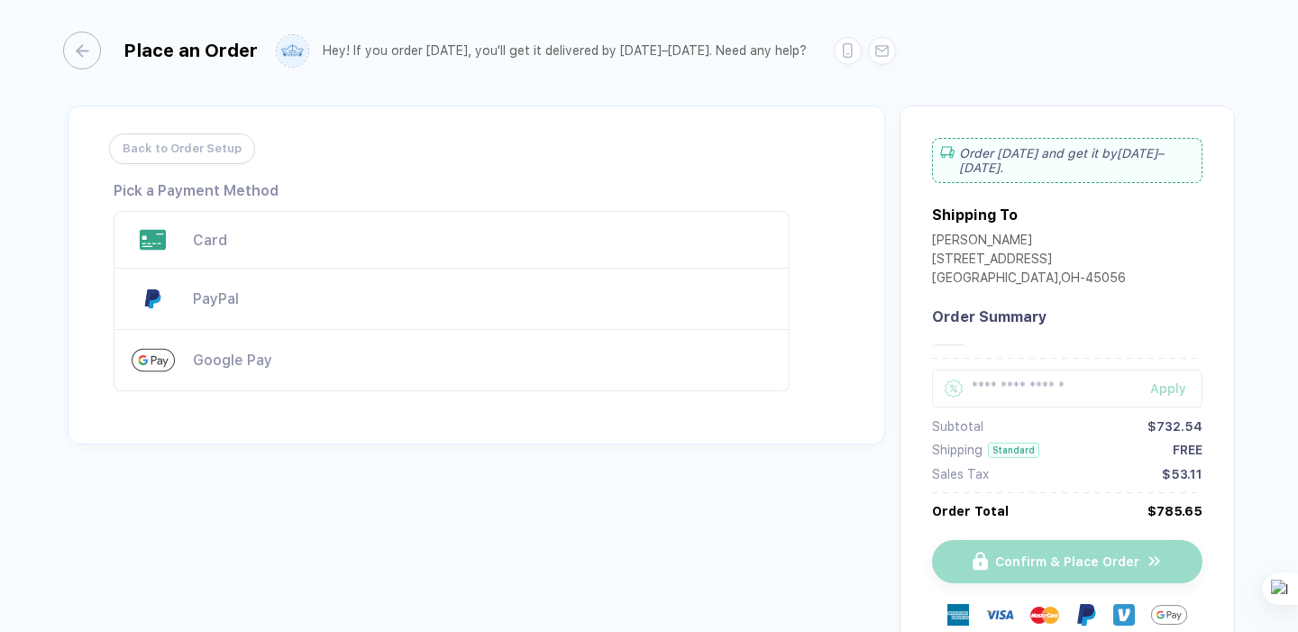
click at [180, 241] on div "Card" at bounding box center [452, 240] width 676 height 58
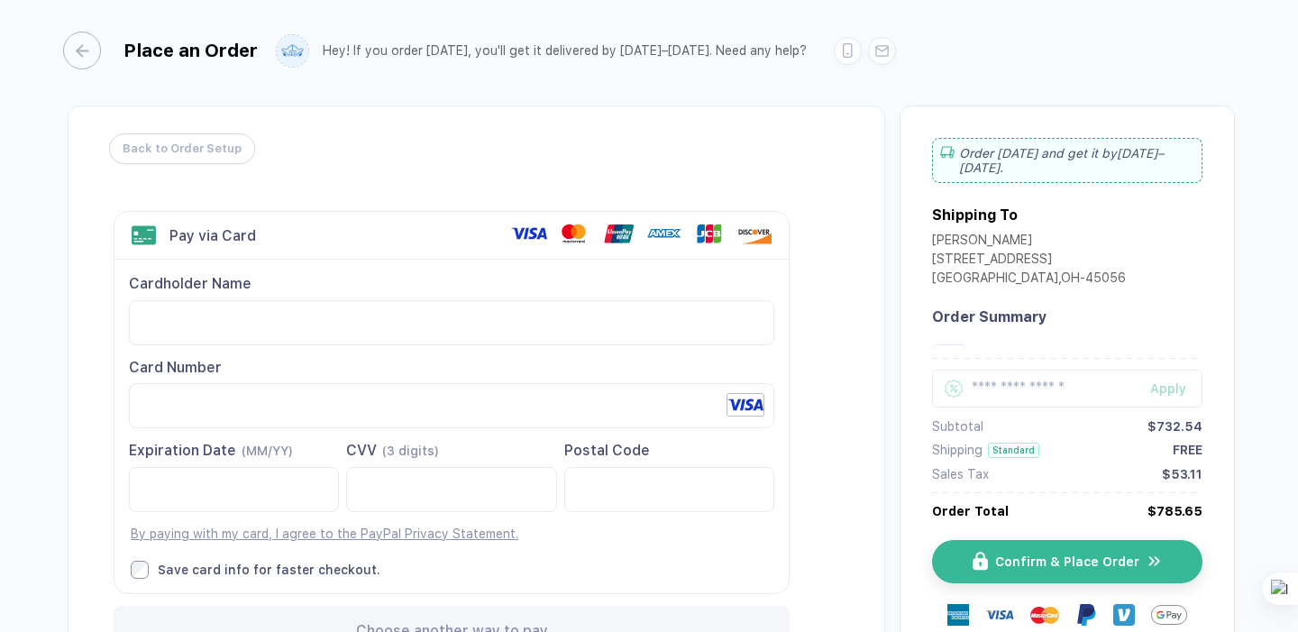
click at [872, 465] on div "Back to Order Setup Visa MasterCard Union Pay American Express JCB Discover Din…" at bounding box center [476, 398] width 817 height 587
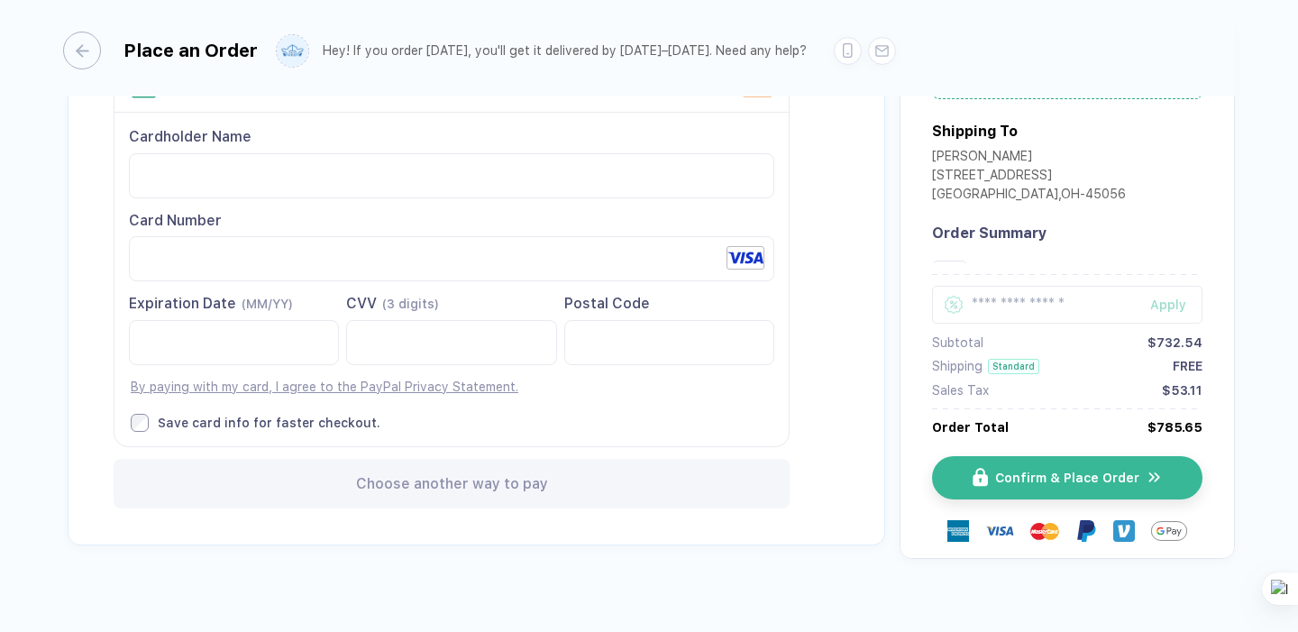
scroll to position [130, 0]
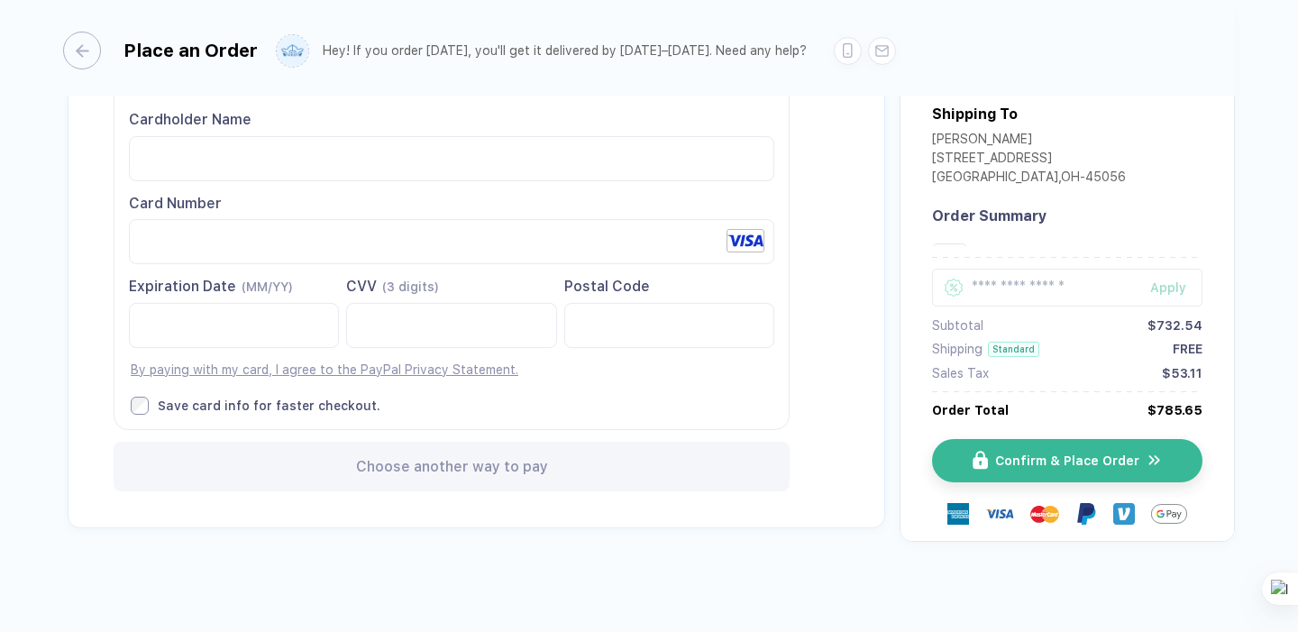
click at [303, 477] on div "Choose another way to pay" at bounding box center [452, 467] width 676 height 50
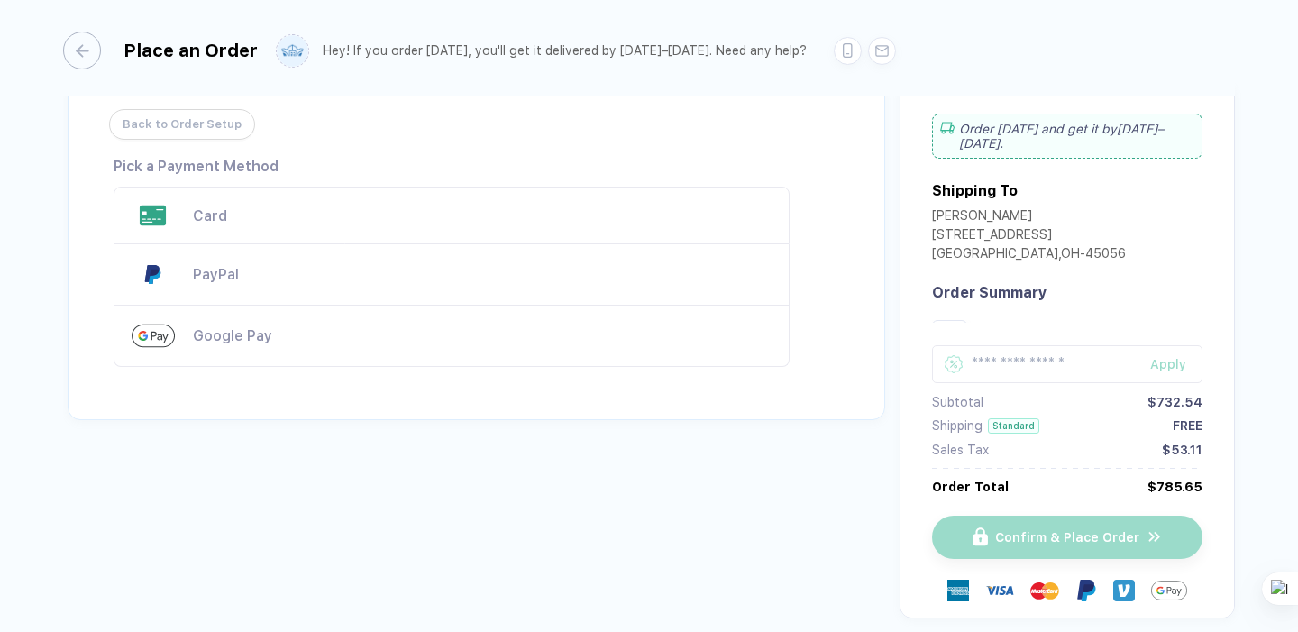
scroll to position [0, 0]
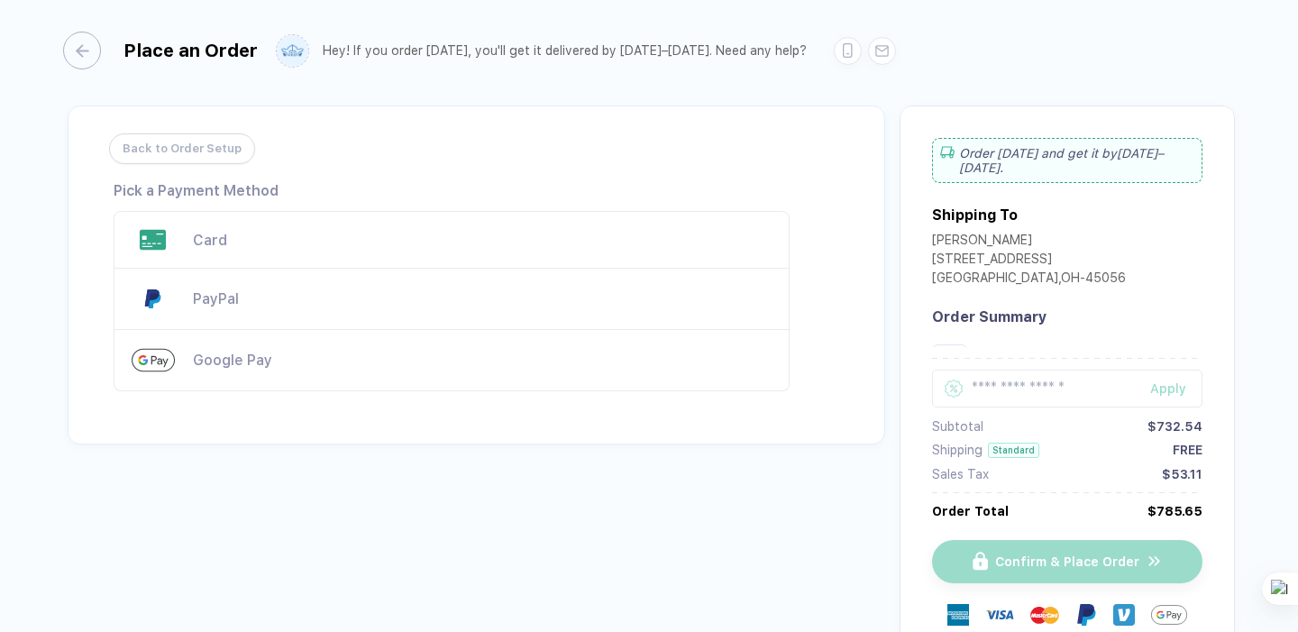
click at [276, 226] on div "Card" at bounding box center [452, 240] width 676 height 58
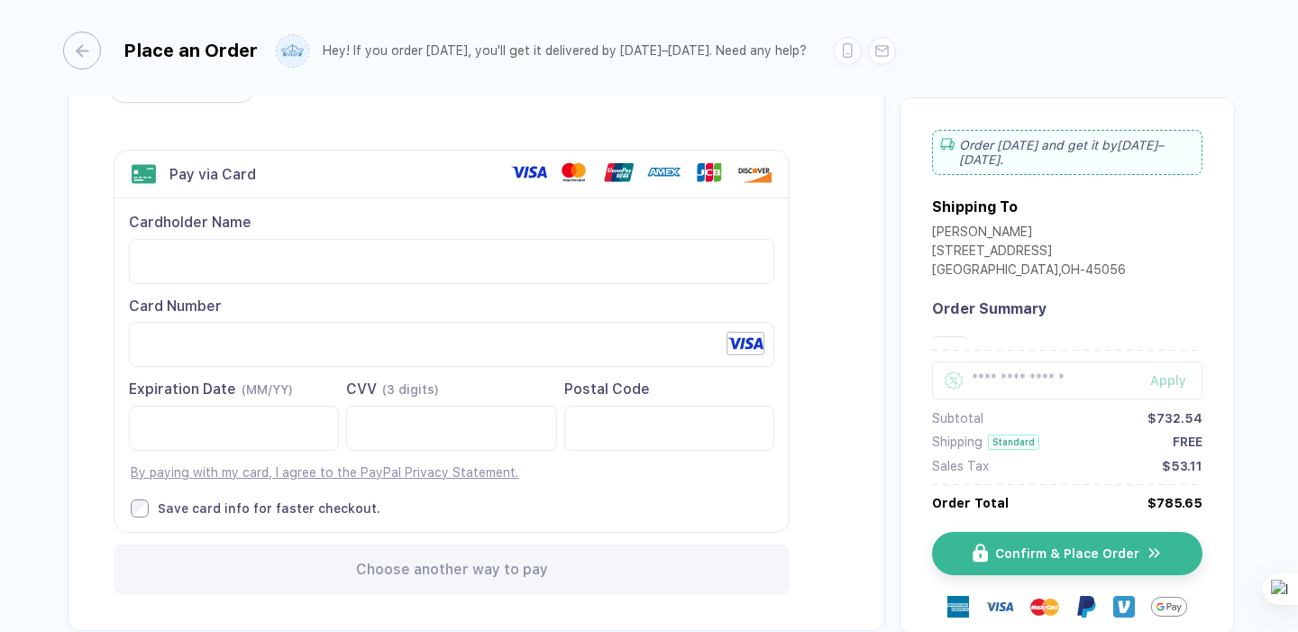
scroll to position [62, 0]
click at [250, 509] on div "Save card info for faster checkout." at bounding box center [269, 507] width 223 height 16
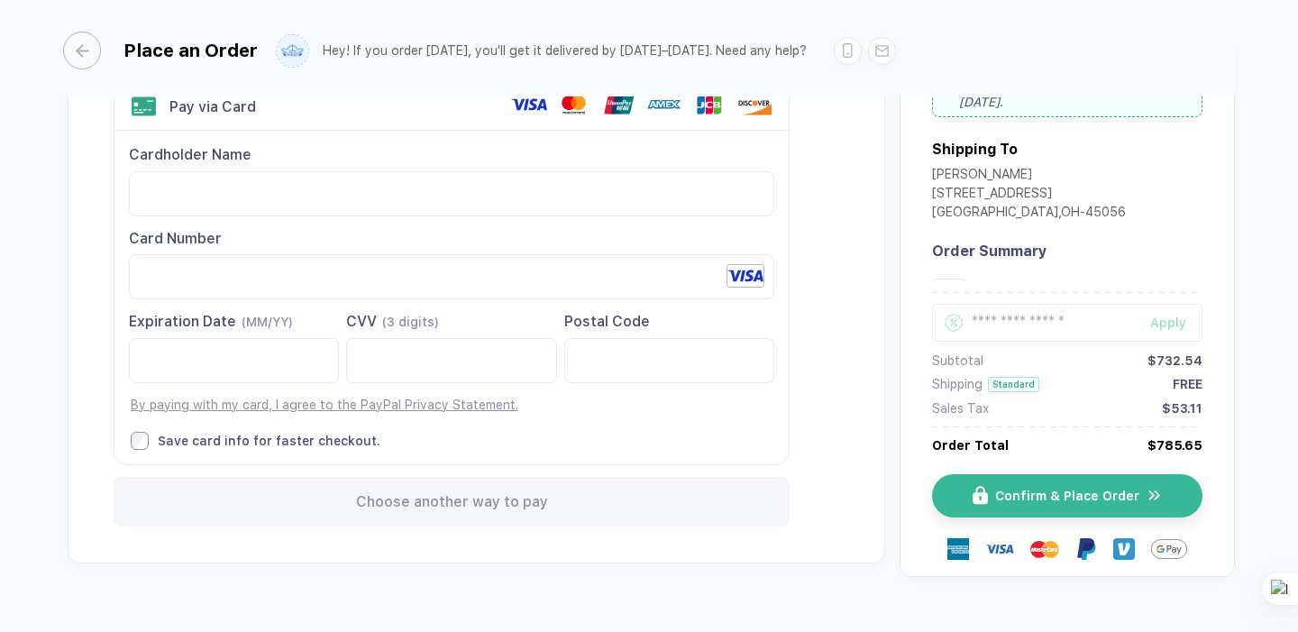
scroll to position [134, 0]
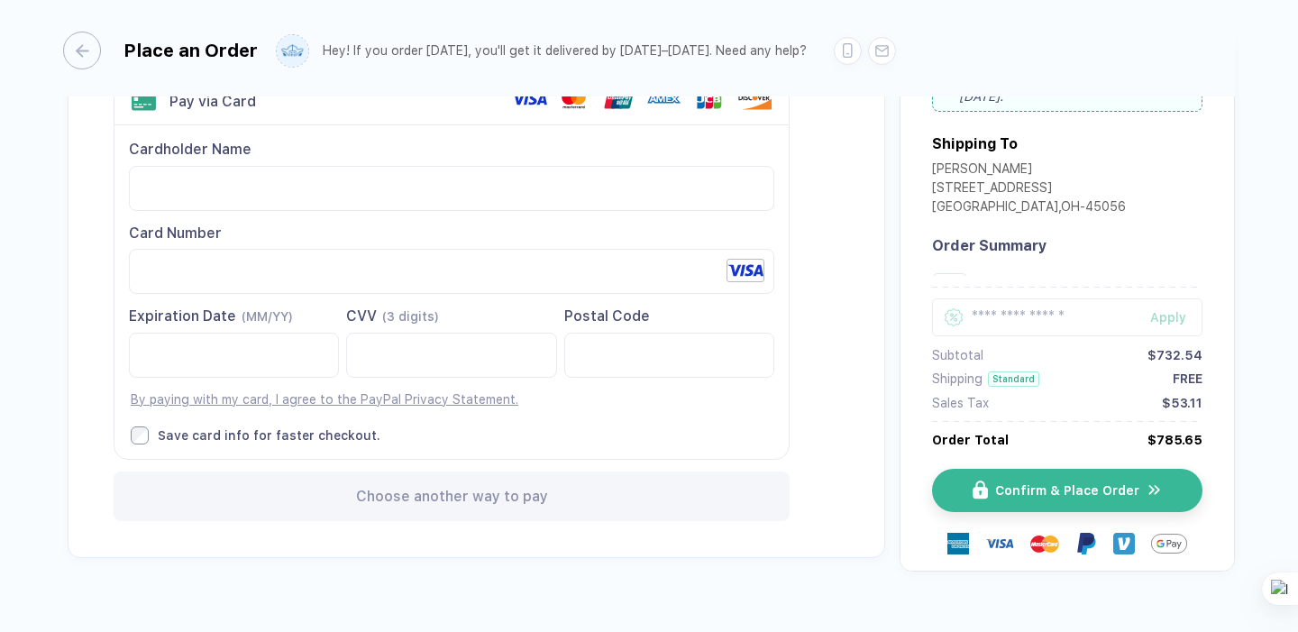
click at [322, 482] on div "Choose another way to pay" at bounding box center [452, 496] width 676 height 50
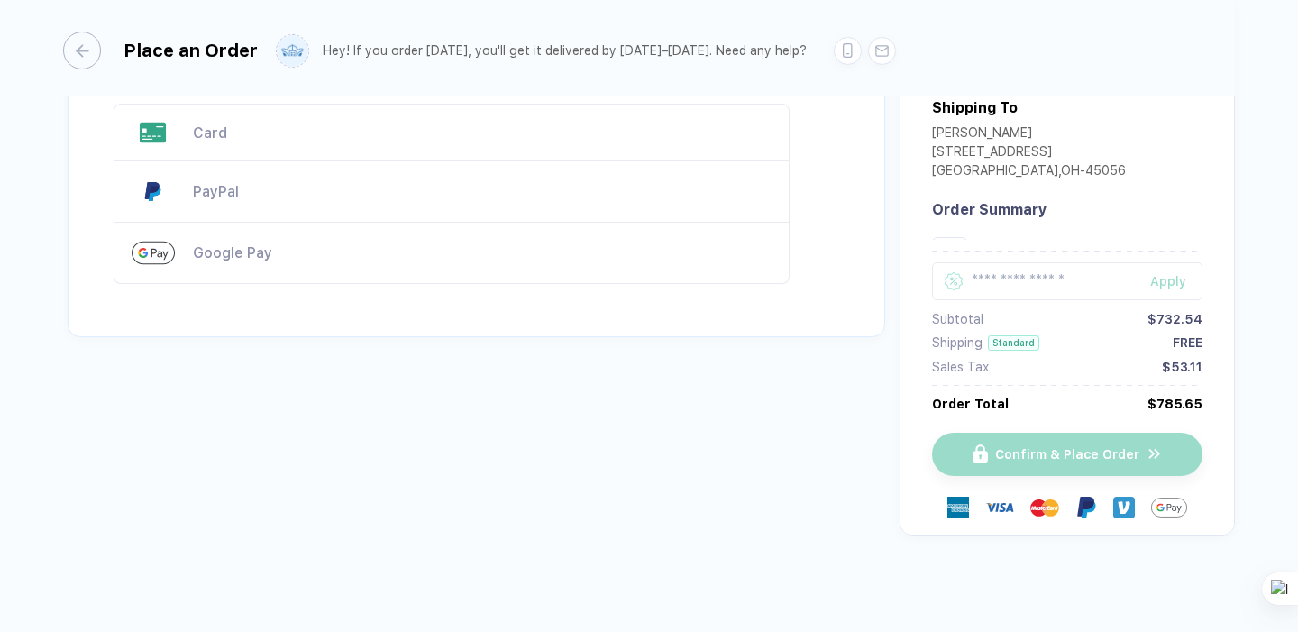
scroll to position [40, 0]
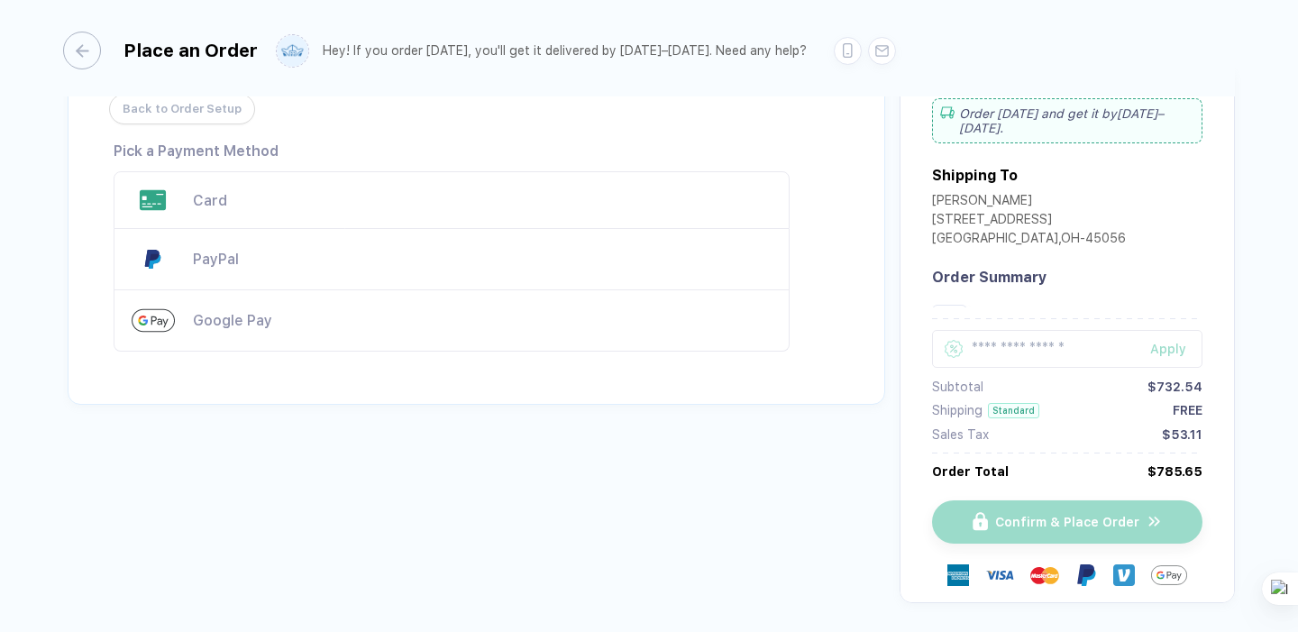
click at [296, 196] on div "Card" at bounding box center [482, 200] width 579 height 17
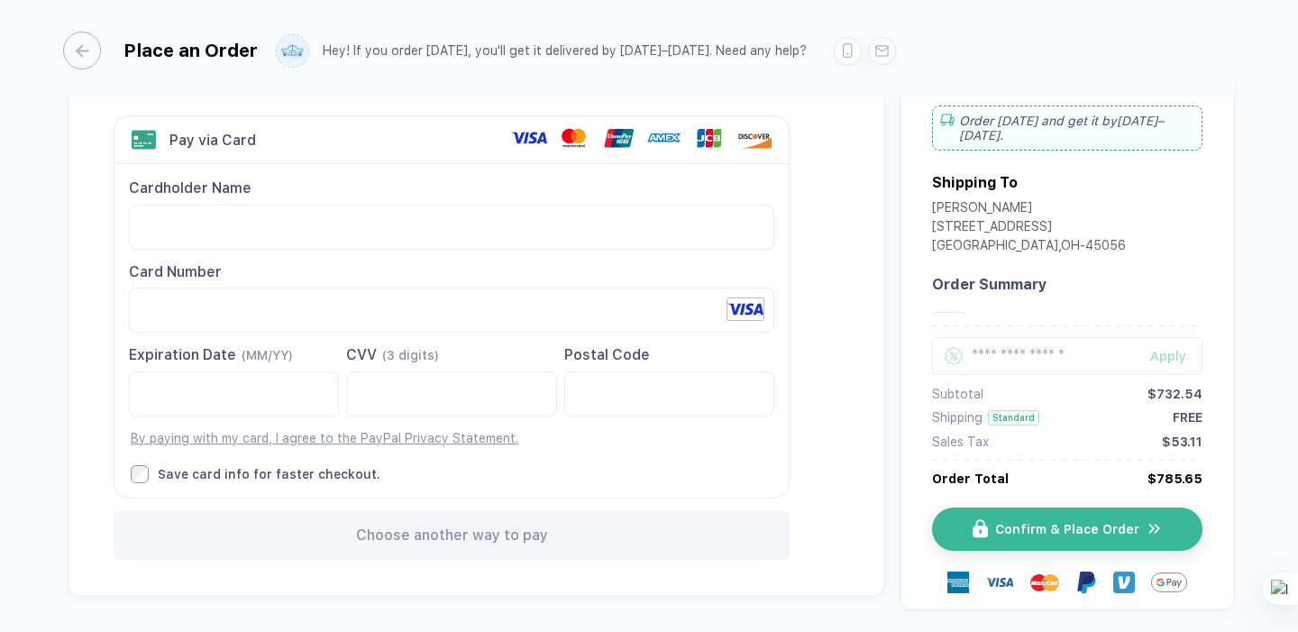
scroll to position [76, 0]
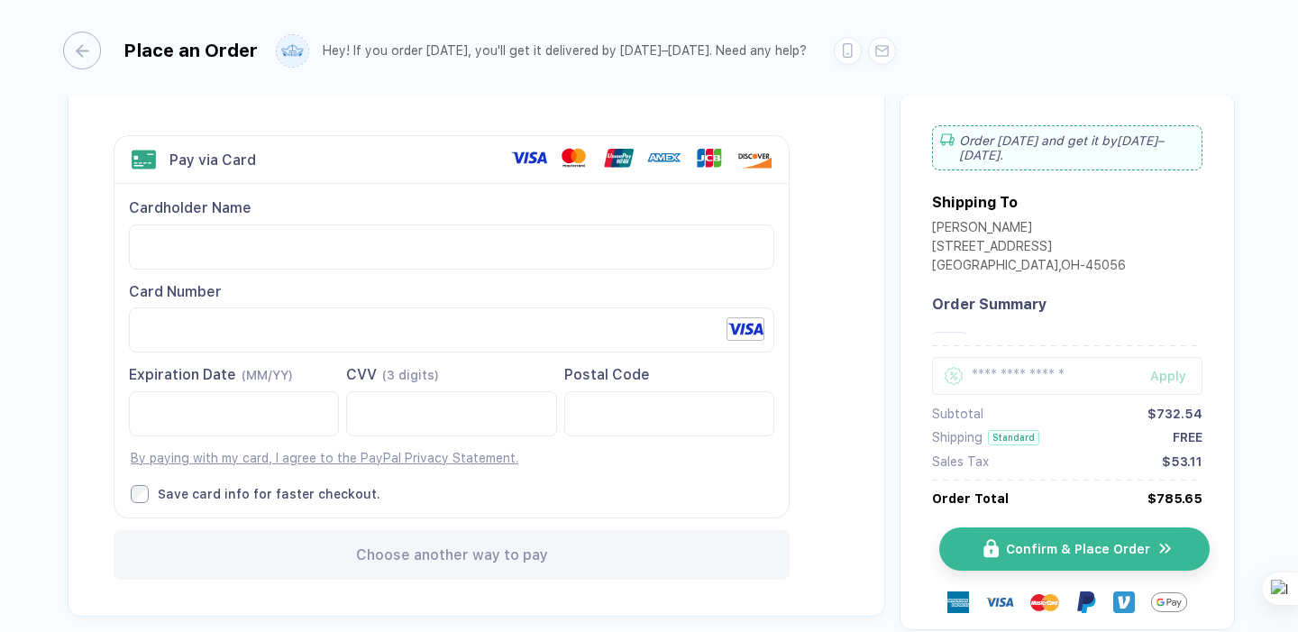
click at [999, 542] on button "Confirm & Place Order" at bounding box center [1074, 548] width 270 height 43
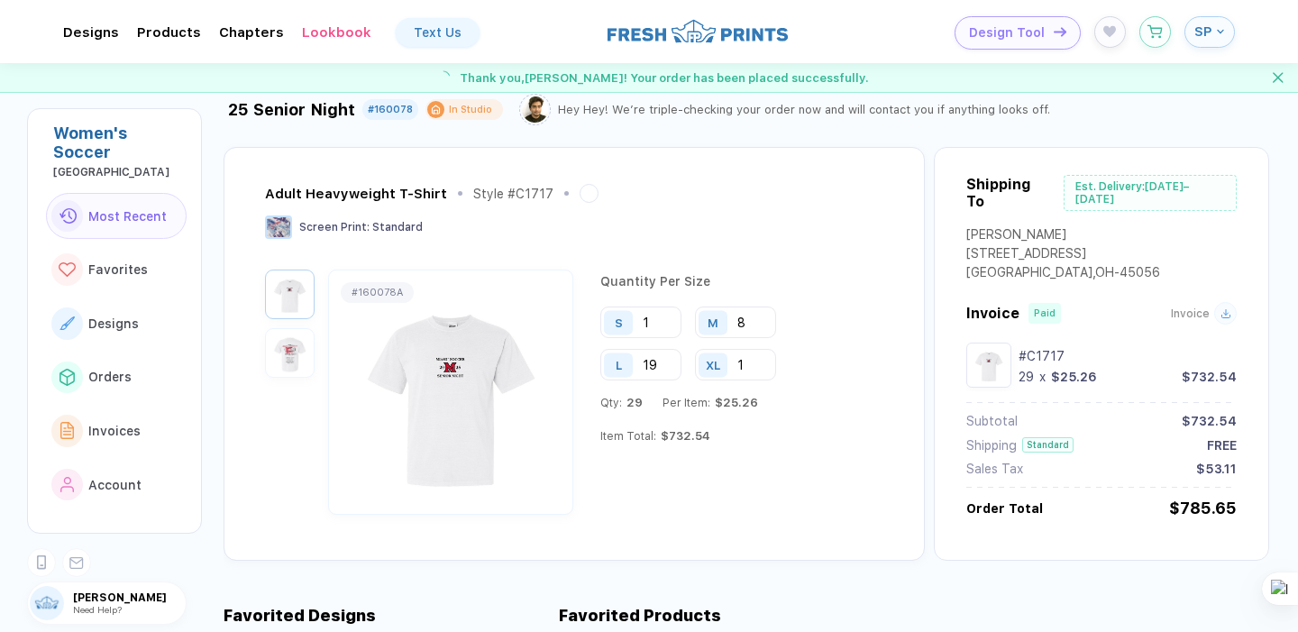
scroll to position [26, 0]
